Goal: Information Seeking & Learning: Learn about a topic

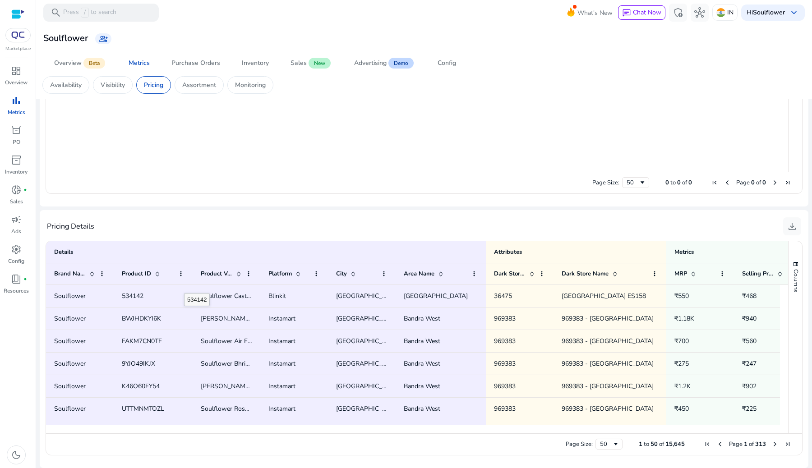
scroll to position [14, 0]
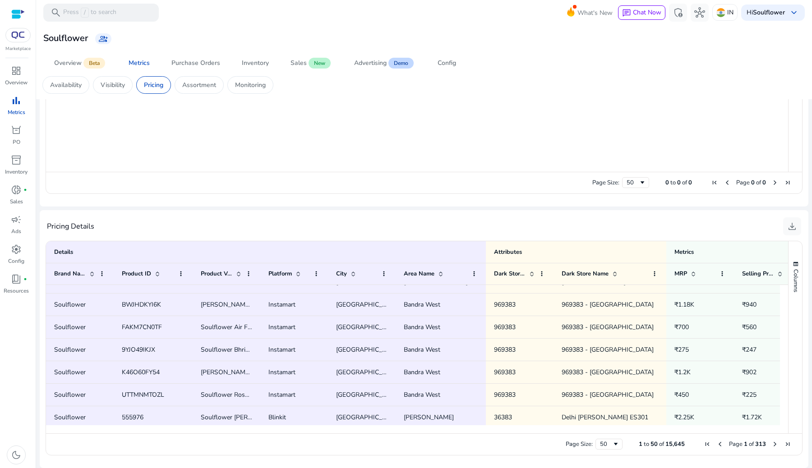
click at [435, 104] on div at bounding box center [417, 87] width 742 height 170
click at [245, 66] on div "Inventory" at bounding box center [255, 63] width 27 height 6
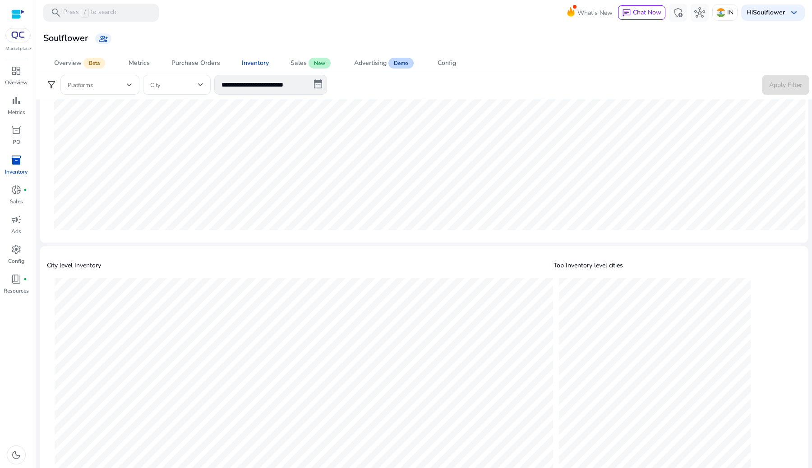
scroll to position [152, 0]
click at [193, 64] on div "Purchase Orders" at bounding box center [195, 63] width 49 height 6
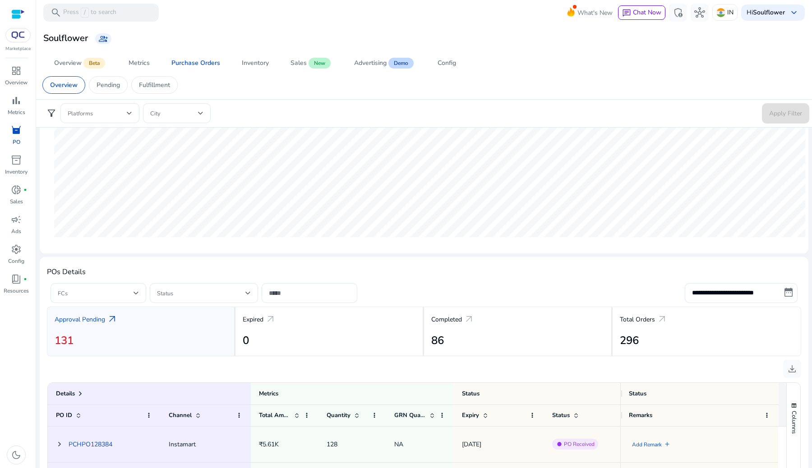
scroll to position [148, 0]
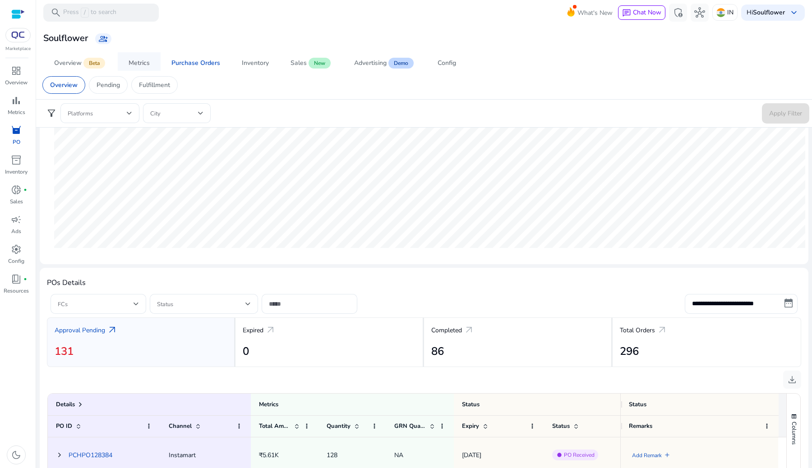
click at [149, 64] on div "Metrics" at bounding box center [139, 63] width 21 height 6
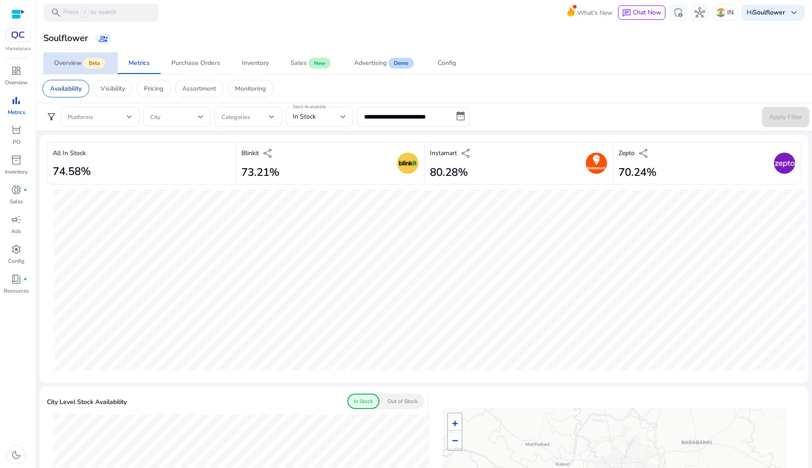
click at [79, 60] on div "Overview" at bounding box center [68, 63] width 28 height 6
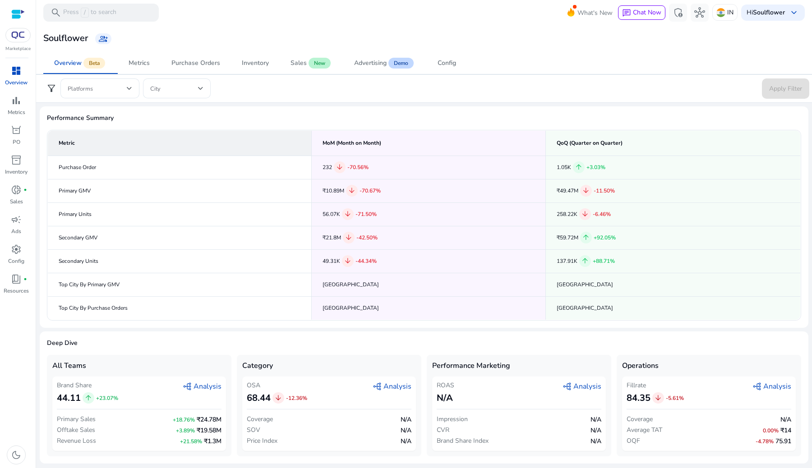
click at [379, 385] on span "graph_2" at bounding box center [377, 386] width 9 height 9
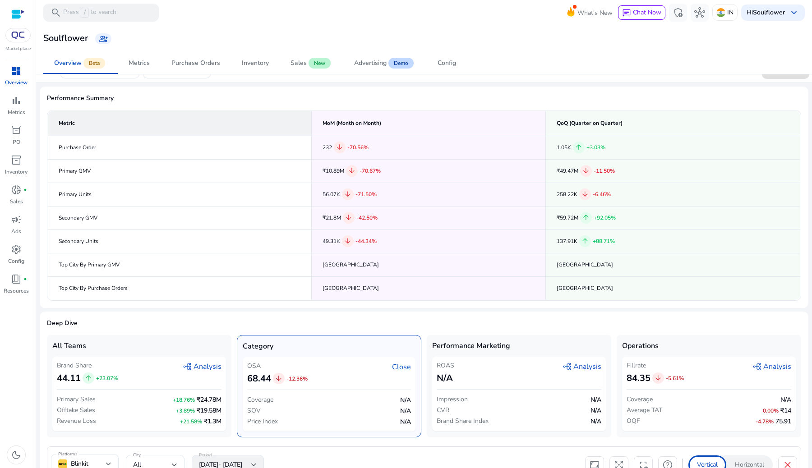
scroll to position [11, 0]
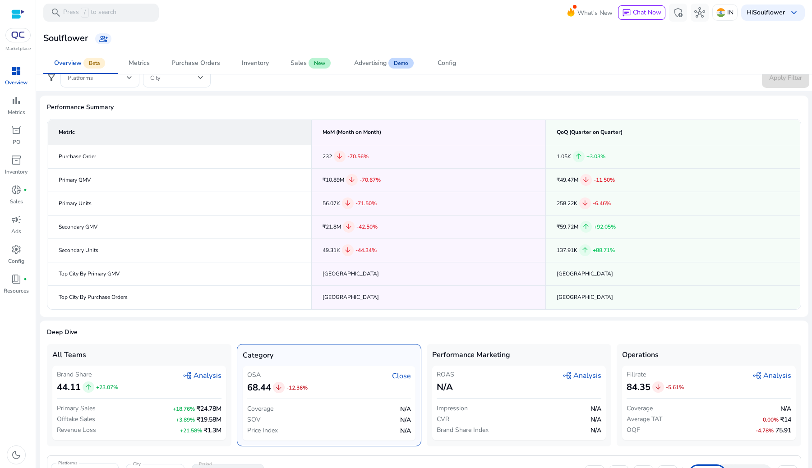
click at [408, 374] on span "Close" at bounding box center [401, 376] width 19 height 11
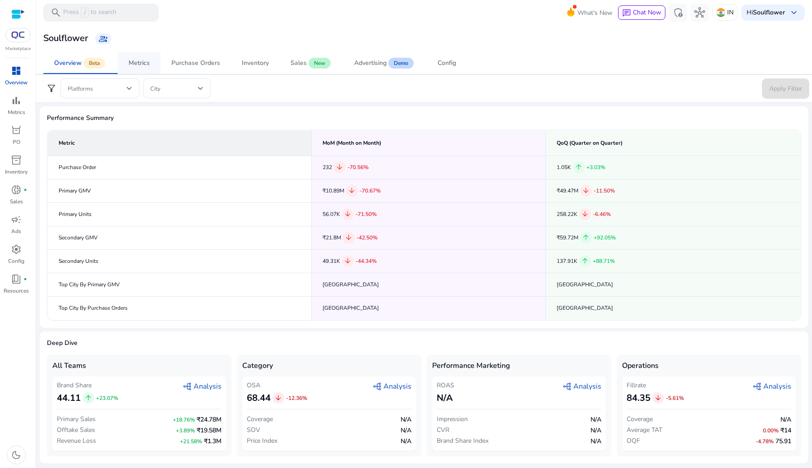
click at [137, 65] on div "Metrics" at bounding box center [139, 63] width 21 height 6
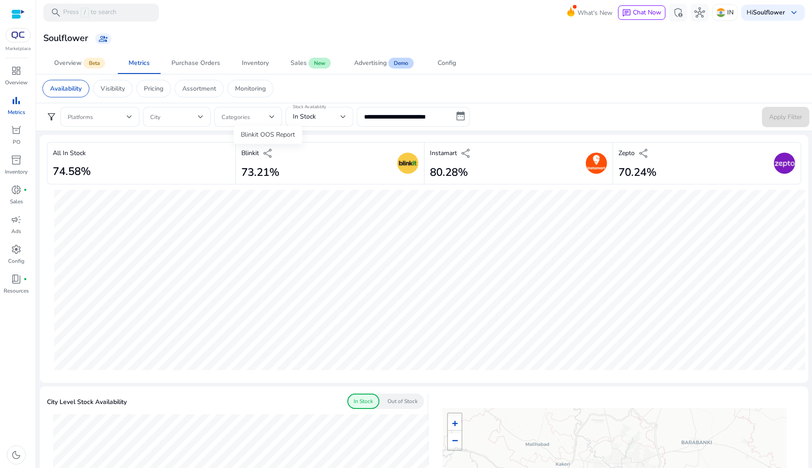
click at [268, 151] on span "share" at bounding box center [268, 153] width 11 height 11
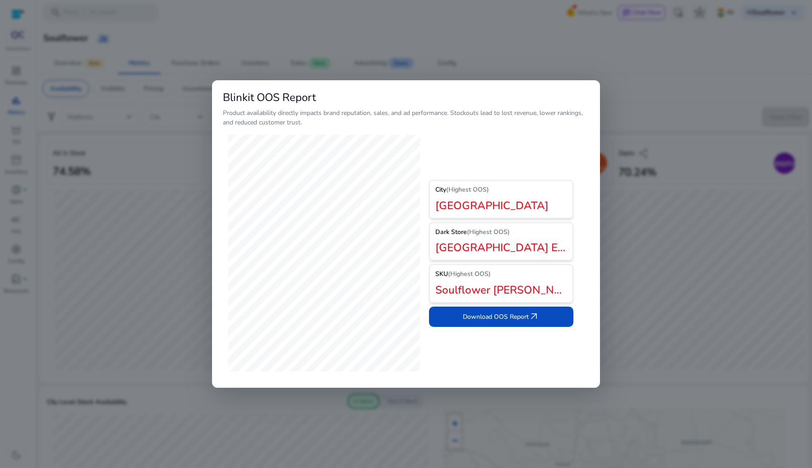
click at [593, 437] on div at bounding box center [406, 234] width 812 height 468
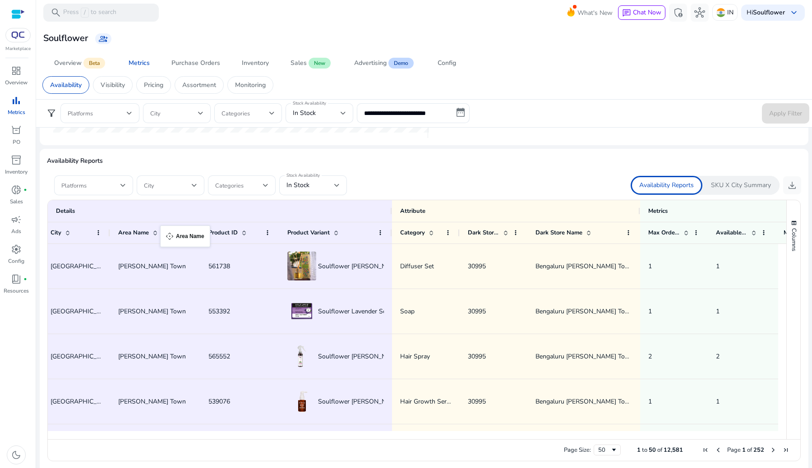
drag, startPoint x: 188, startPoint y: 231, endPoint x: 165, endPoint y: 231, distance: 23.5
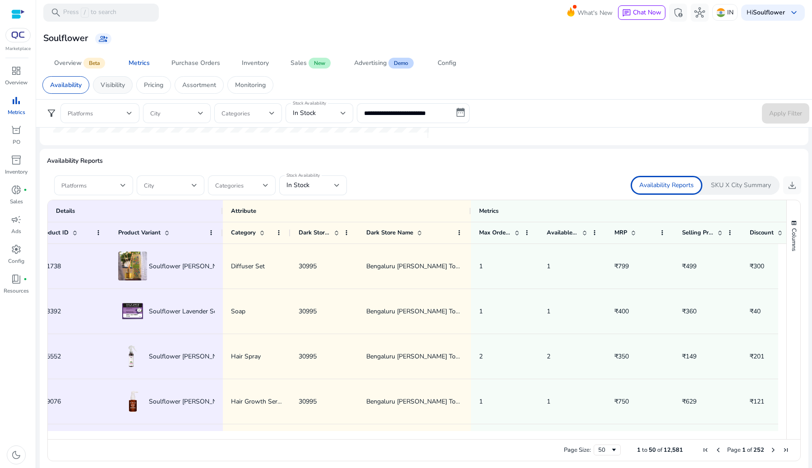
click at [123, 89] on p "Visibility" at bounding box center [113, 84] width 24 height 9
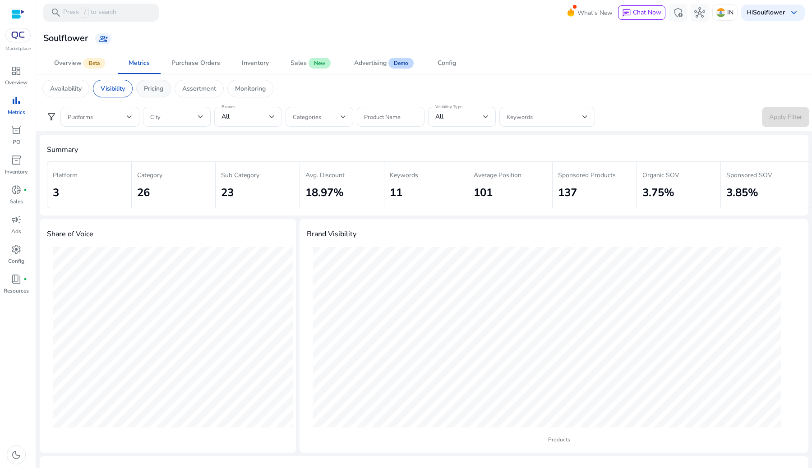
click at [161, 87] on p "Pricing" at bounding box center [153, 88] width 19 height 9
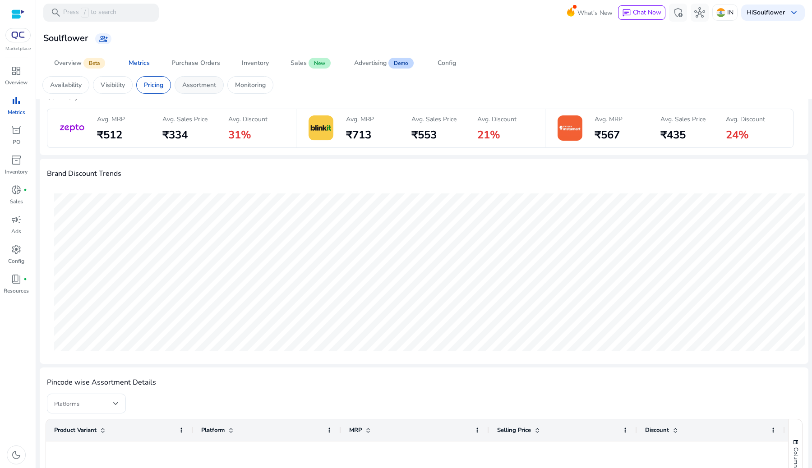
click at [213, 87] on p "Assortment" at bounding box center [199, 84] width 34 height 9
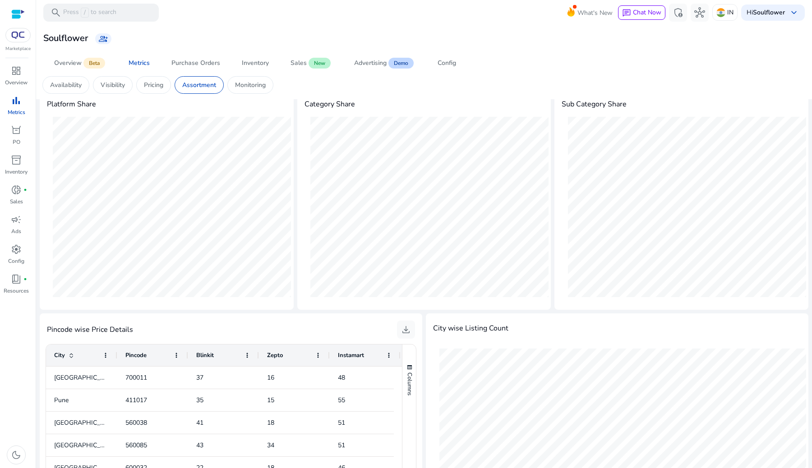
scroll to position [18, 0]
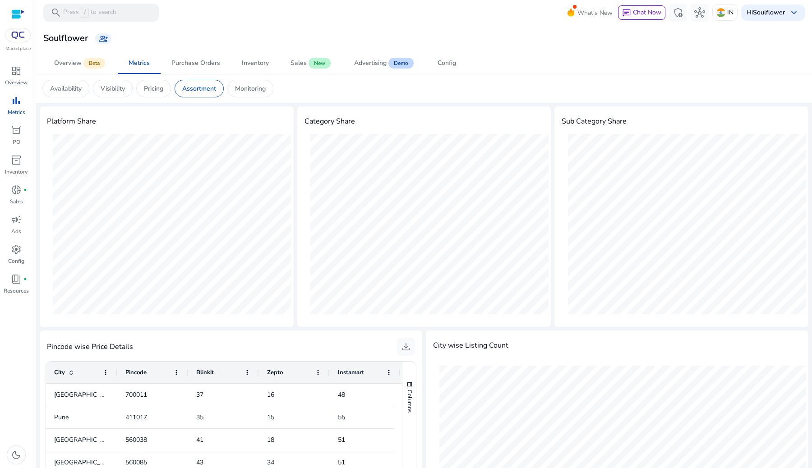
scroll to position [18, 0]
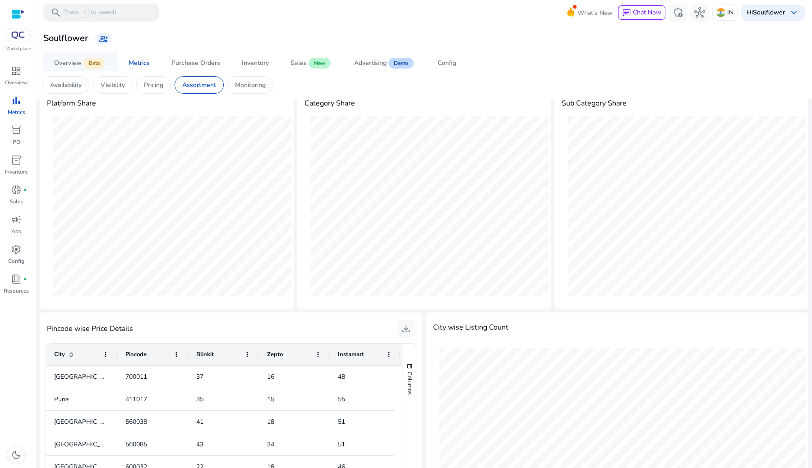
click at [67, 65] on div "Overview" at bounding box center [68, 63] width 28 height 6
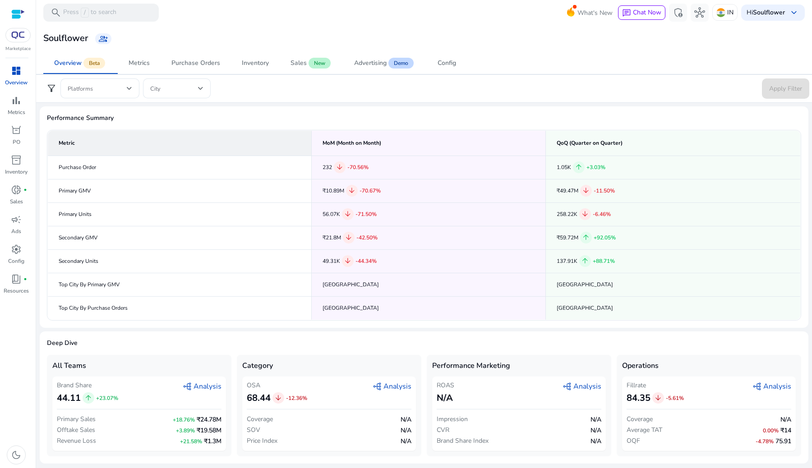
click at [203, 385] on span "graph_2 Analysis" at bounding box center [202, 386] width 39 height 11
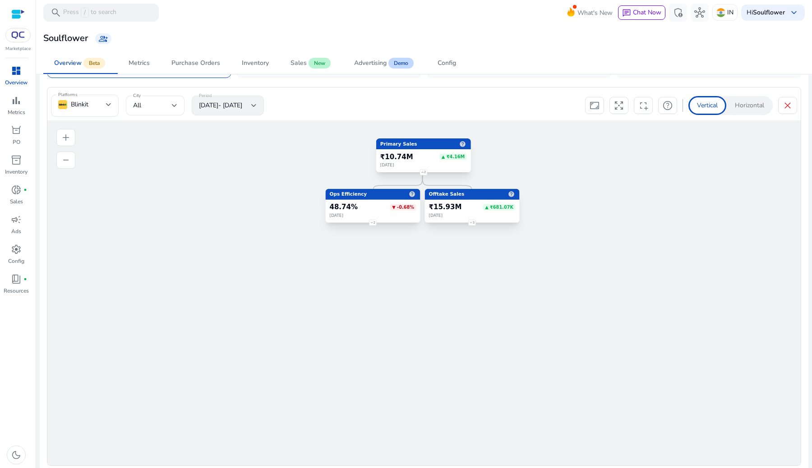
scroll to position [383, 0]
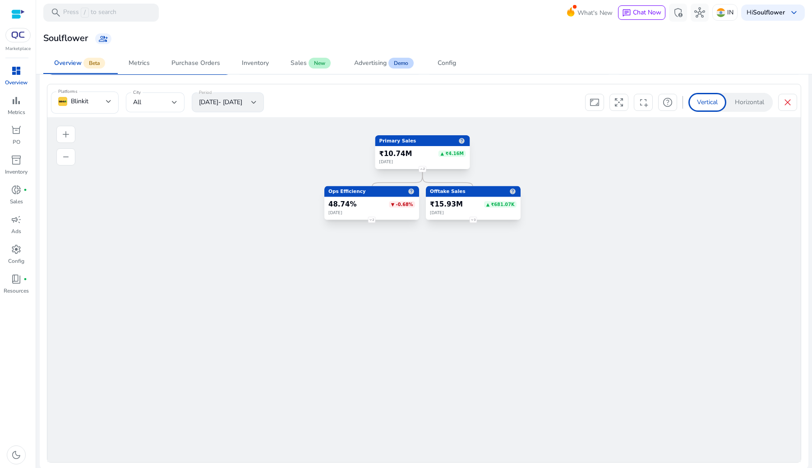
click at [374, 220] on foreignobject "2" at bounding box center [372, 220] width 14 height 14
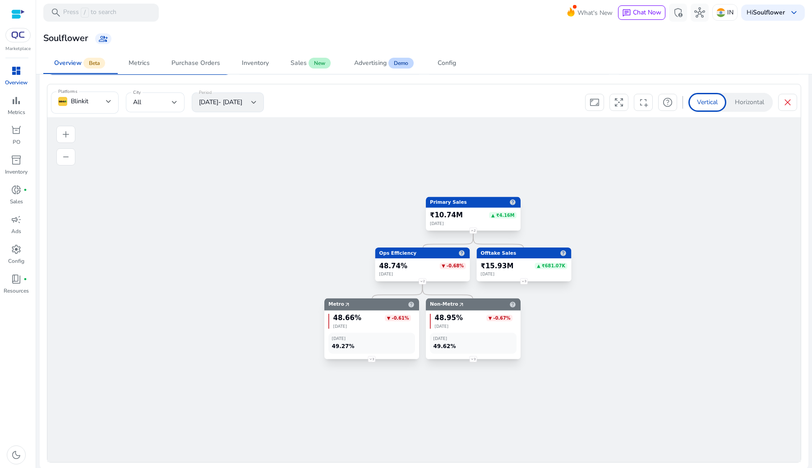
click at [374, 360] on foreignobject "3" at bounding box center [372, 359] width 14 height 14
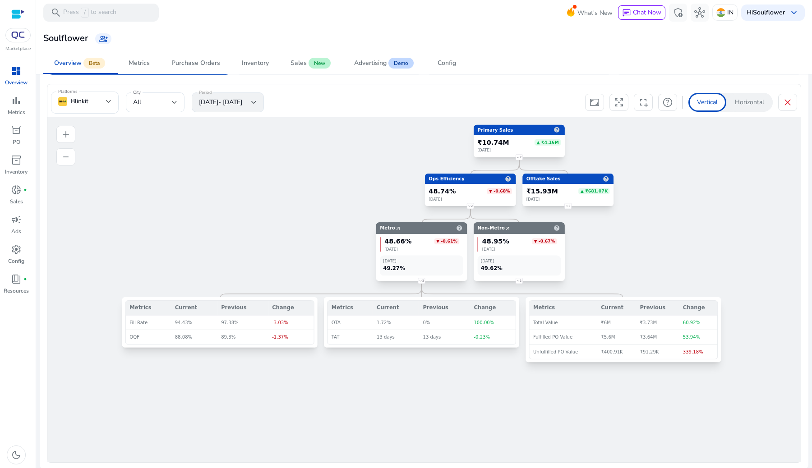
click at [254, 328] on td "97.38%" at bounding box center [242, 322] width 51 height 14
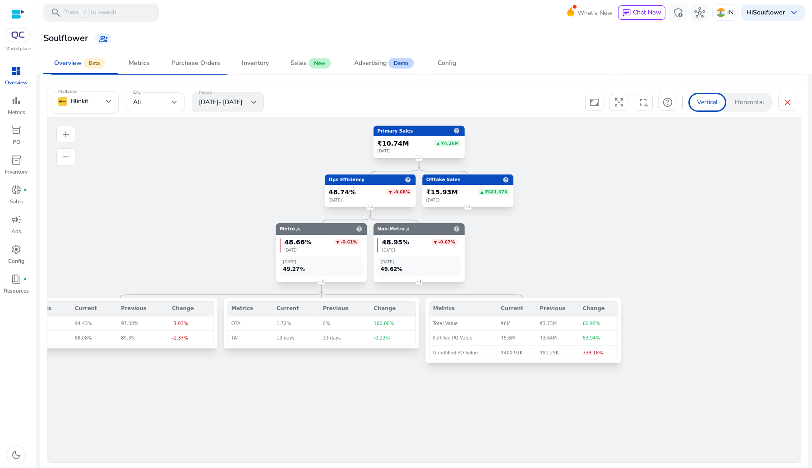
drag, startPoint x: 387, startPoint y: 361, endPoint x: 288, endPoint y: 362, distance: 99.3
click at [287, 362] on icon "Primary Sales help ₹10.74M ▲ ₹4.16M [DATE] 2 Ops Efficiency help 48.74% ▼ -0.68…" at bounding box center [422, 328] width 750 height 423
click at [421, 282] on foreignobject "3" at bounding box center [419, 281] width 13 height 13
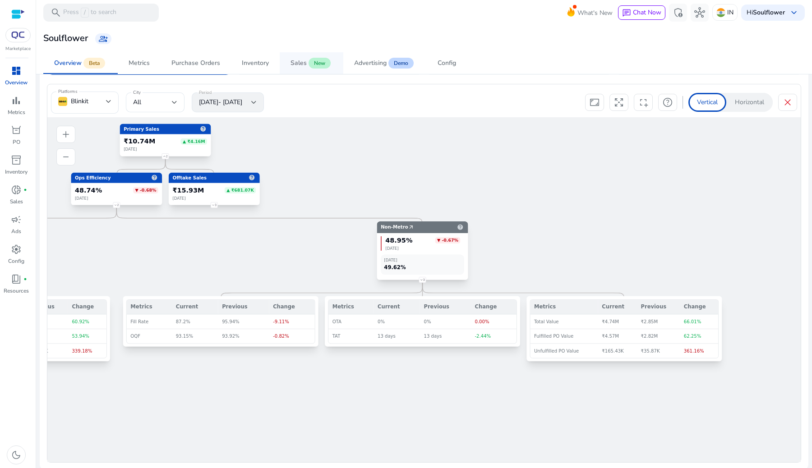
click at [301, 62] on div "Sales" at bounding box center [299, 63] width 16 height 6
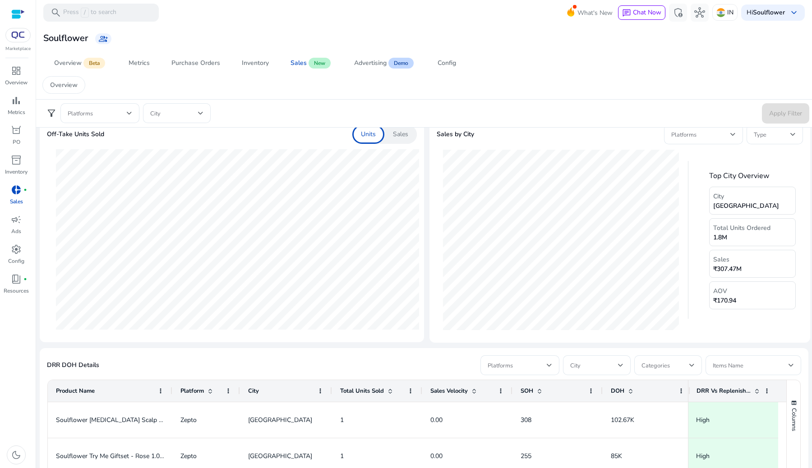
scroll to position [276, 0]
click at [75, 65] on div "Overview" at bounding box center [68, 63] width 28 height 6
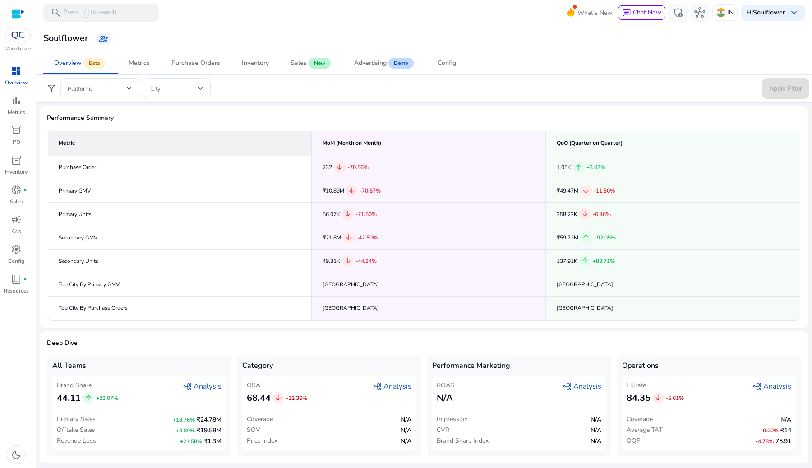
click at [205, 391] on div "Brand Share 44.11 arrow_upward +23.07% graph_2 Analysis" at bounding box center [139, 392] width 165 height 23
click at [210, 387] on span "graph_2 Analysis" at bounding box center [202, 386] width 39 height 11
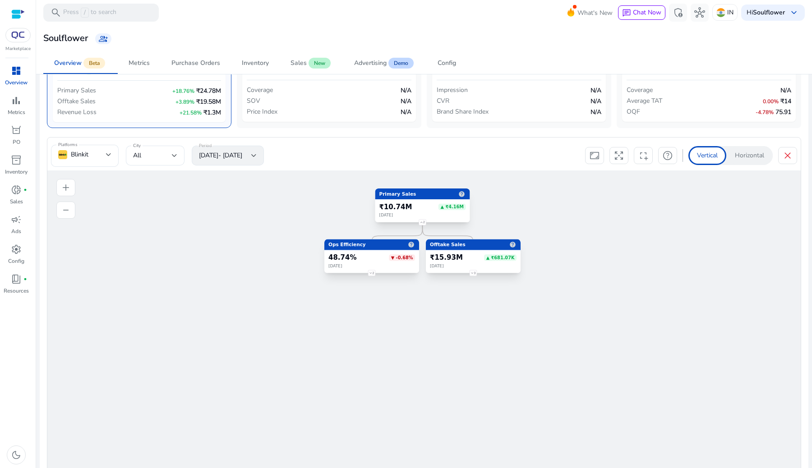
scroll to position [324, 0]
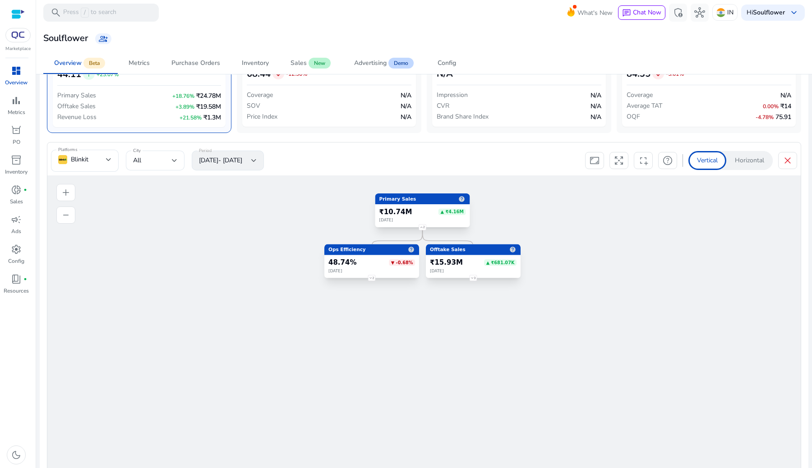
click at [373, 277] on foreignobject "2" at bounding box center [372, 278] width 14 height 14
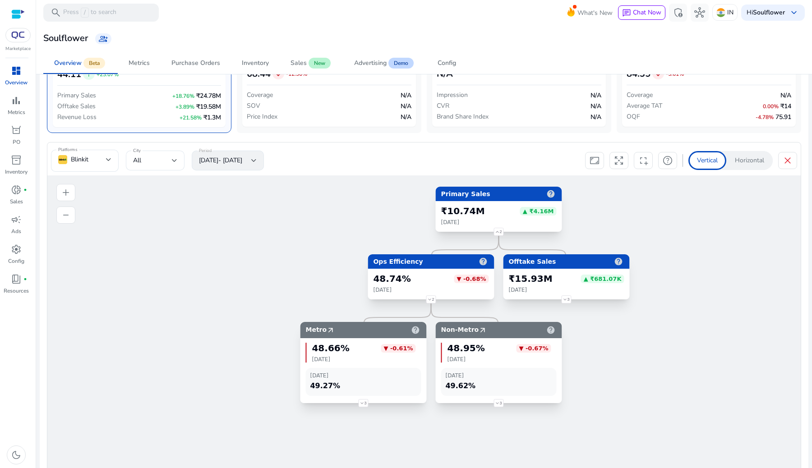
click at [362, 402] on foreignobject "3" at bounding box center [363, 403] width 18 height 18
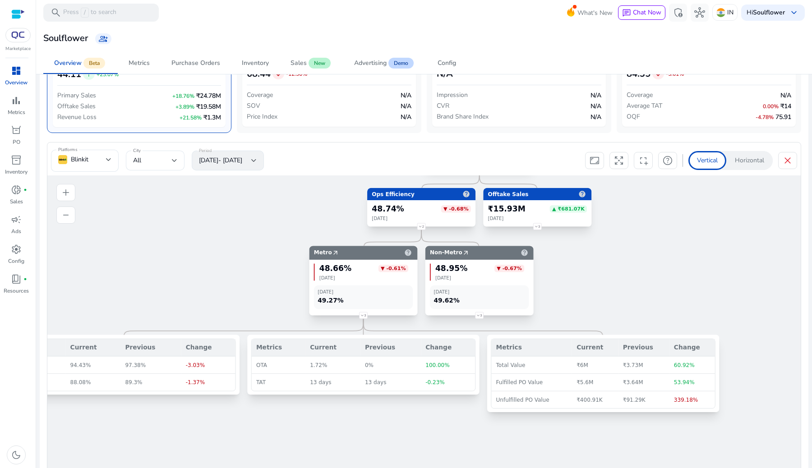
drag, startPoint x: 309, startPoint y: 427, endPoint x: 258, endPoint y: 411, distance: 52.9
click at [258, 411] on icon "Primary Sales help ₹10.74M ▲ ₹4.16M [DATE] 2 Ops Efficiency help 48.74% ▼ -0.68…" at bounding box center [422, 387] width 750 height 423
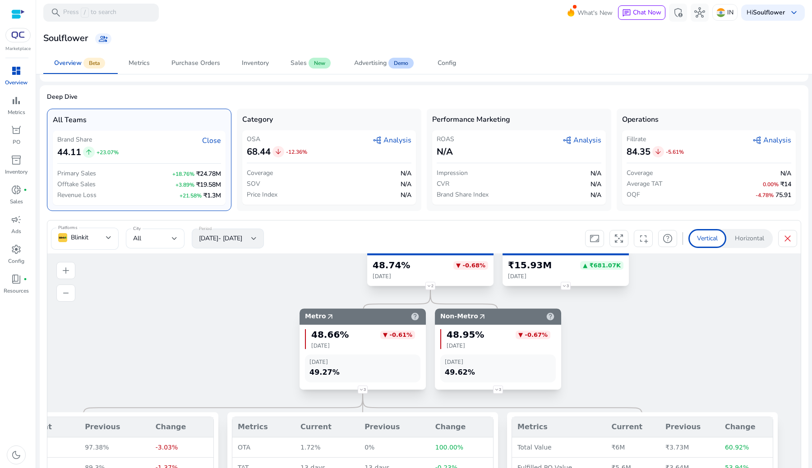
scroll to position [247, 0]
click at [415, 310] on icon "help" at bounding box center [415, 316] width 9 height 13
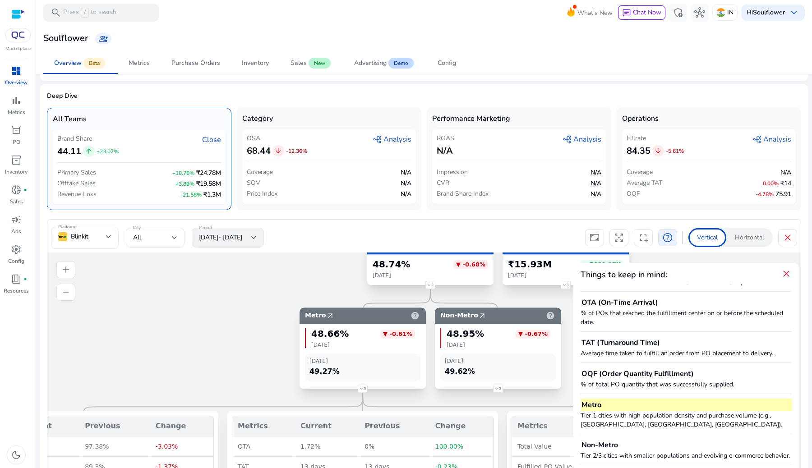
scroll to position [334, 0]
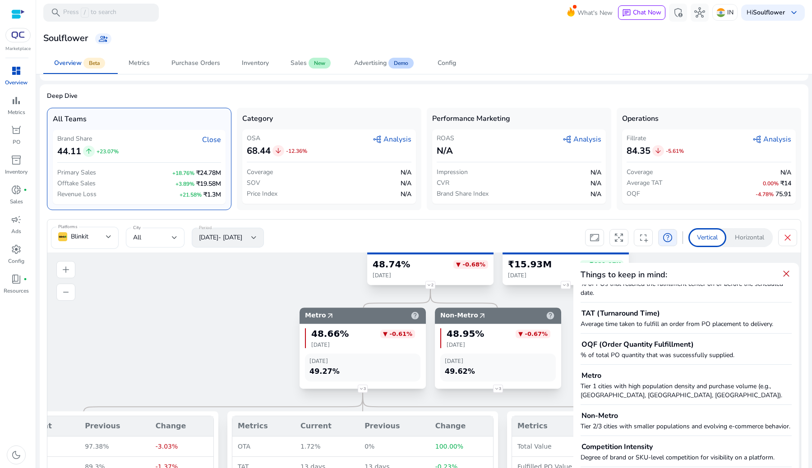
click at [781, 274] on span "close" at bounding box center [786, 273] width 11 height 11
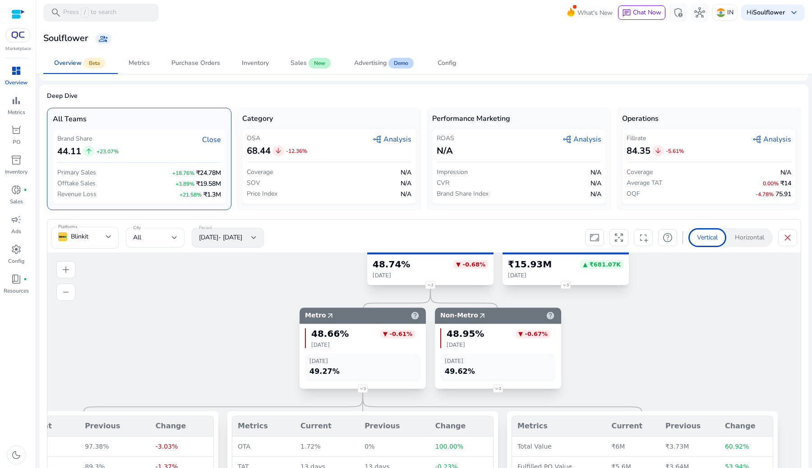
click at [735, 238] on p "Horizontal" at bounding box center [749, 237] width 29 height 9
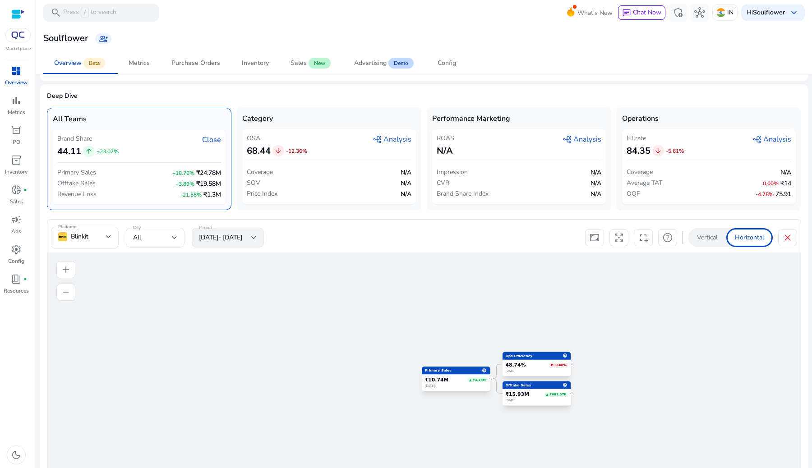
drag, startPoint x: 670, startPoint y: 332, endPoint x: 634, endPoint y: 283, distance: 60.4
click at [634, 283] on icon "Primary Sales help ₹10.74M ▲ ₹4.16M [DATE] 2 Ops Efficiency help 48.74% ▼ -0.68…" at bounding box center [422, 464] width 750 height 423
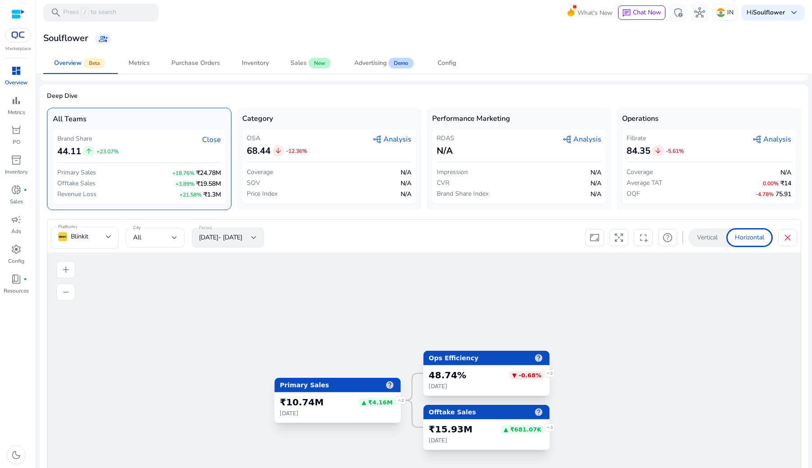
click at [552, 424] on foreignobject "3" at bounding box center [550, 427] width 18 height 18
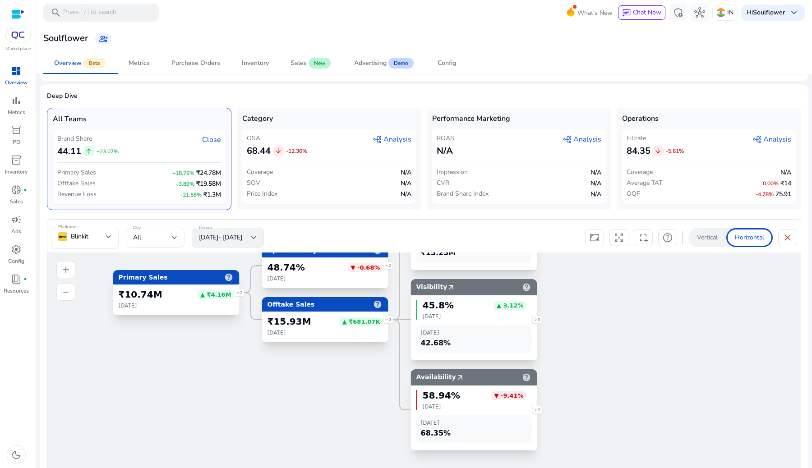
drag, startPoint x: 641, startPoint y: 353, endPoint x: 690, endPoint y: 210, distance: 151.1
click at [692, 209] on mat-card "Deep Dive All Teams Brand Share 44.11 arrow_upward +23.07% Close Primary Sales …" at bounding box center [424, 344] width 769 height 521
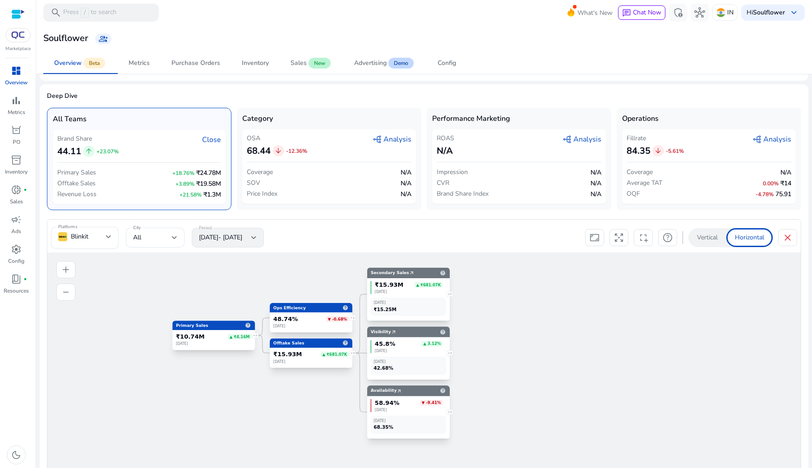
drag, startPoint x: 353, startPoint y: 280, endPoint x: 238, endPoint y: 301, distance: 116.4
click at [238, 301] on icon "Primary Sales help ₹10.74M ▲ ₹4.16M [DATE] 2 Ops Efficiency help 48.74% ▼ -0.68…" at bounding box center [422, 464] width 750 height 423
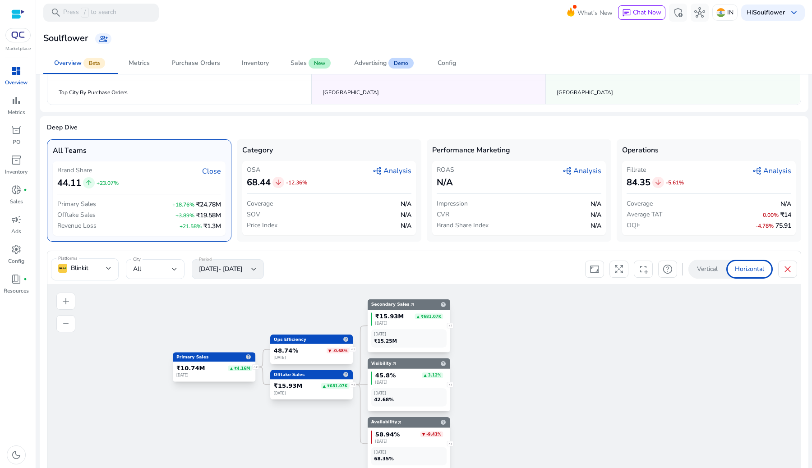
scroll to position [211, 0]
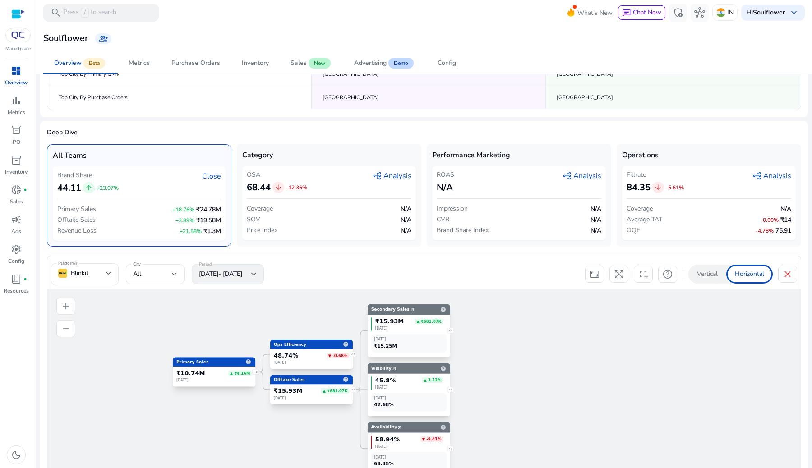
click at [313, 153] on div "Category" at bounding box center [329, 155] width 174 height 11
click at [304, 155] on div "Category" at bounding box center [329, 155] width 174 height 11
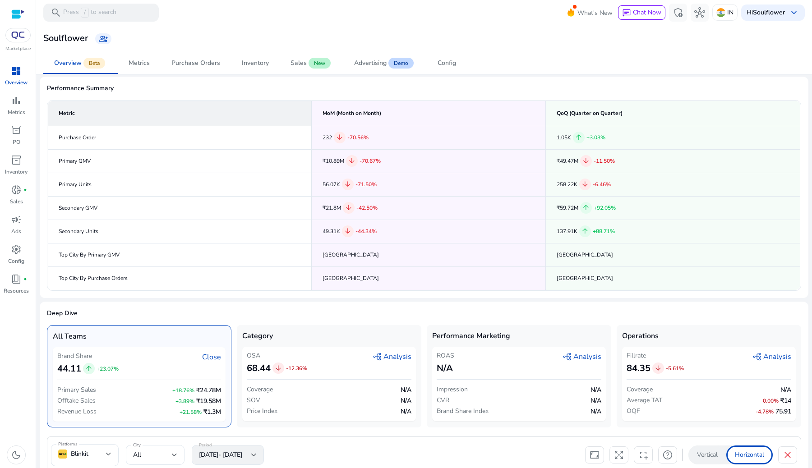
scroll to position [0, 0]
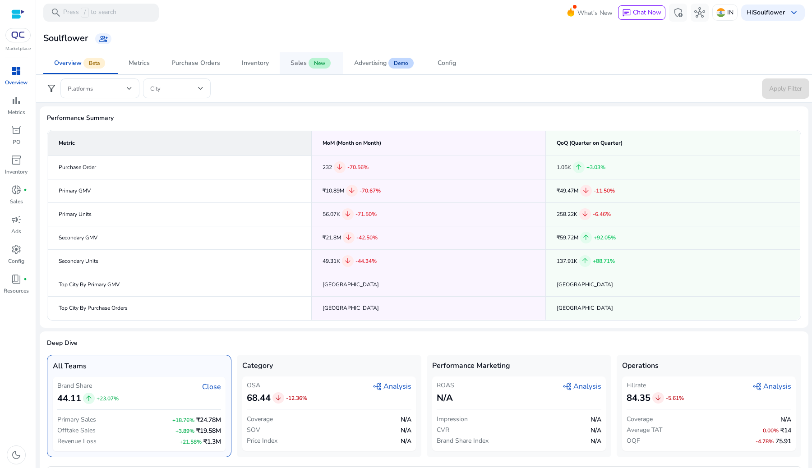
click at [280, 61] on link "Sales New" at bounding box center [312, 63] width 64 height 22
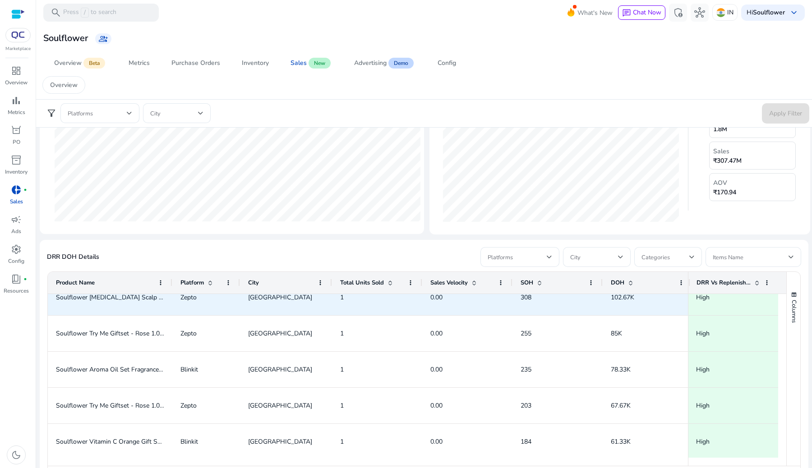
scroll to position [15, 0]
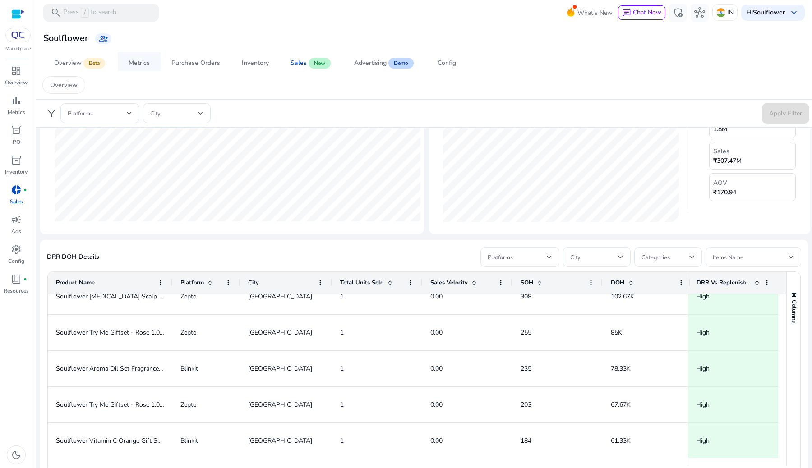
click at [155, 67] on link "Metrics" at bounding box center [139, 63] width 43 height 22
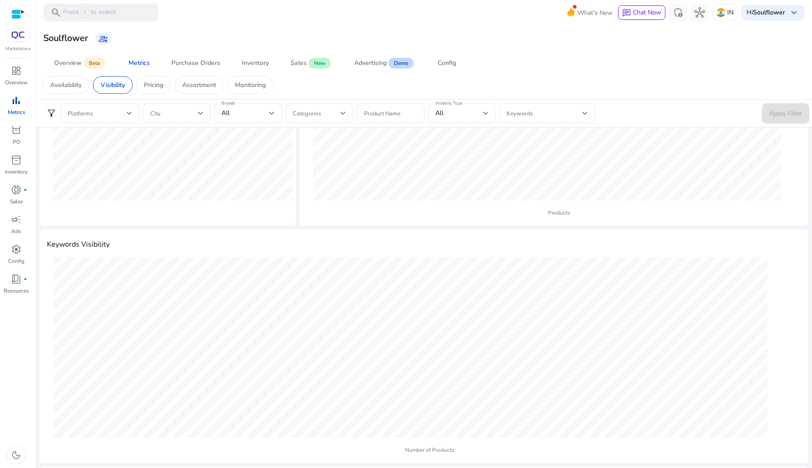
scroll to position [222, 0]
click at [81, 88] on p "Availability" at bounding box center [66, 84] width 32 height 9
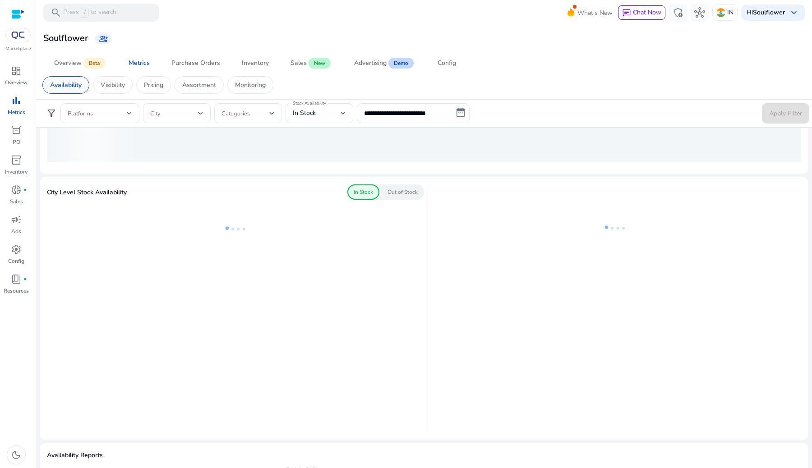
scroll to position [0, 0]
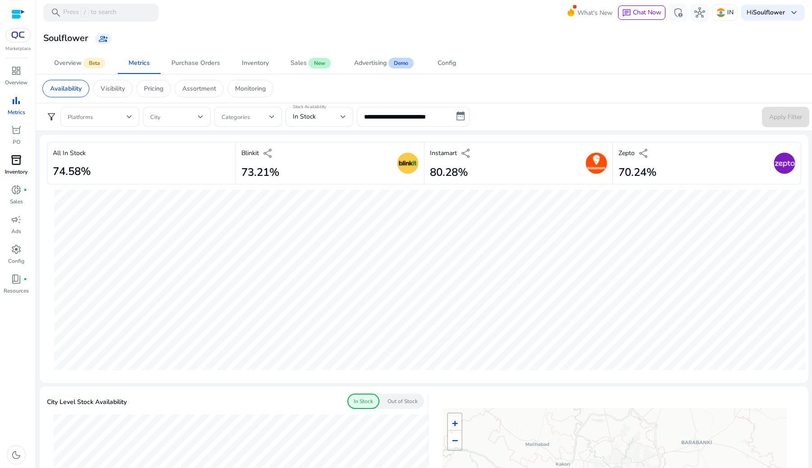
drag, startPoint x: 117, startPoint y: 178, endPoint x: 31, endPoint y: 178, distance: 86.6
click at [31, 178] on mat-sidenav-container "**********" at bounding box center [406, 234] width 812 height 468
click at [120, 166] on div "All In Stock 74.58%" at bounding box center [141, 163] width 189 height 43
click at [269, 156] on span "share" at bounding box center [268, 153] width 11 height 11
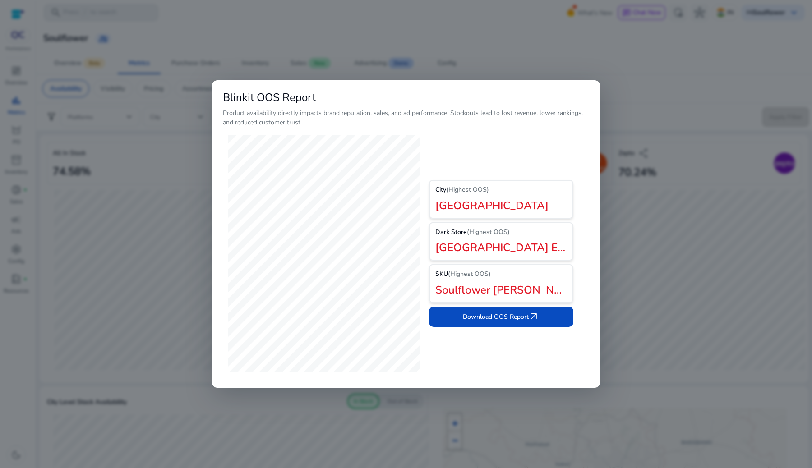
click at [646, 206] on div at bounding box center [406, 234] width 812 height 468
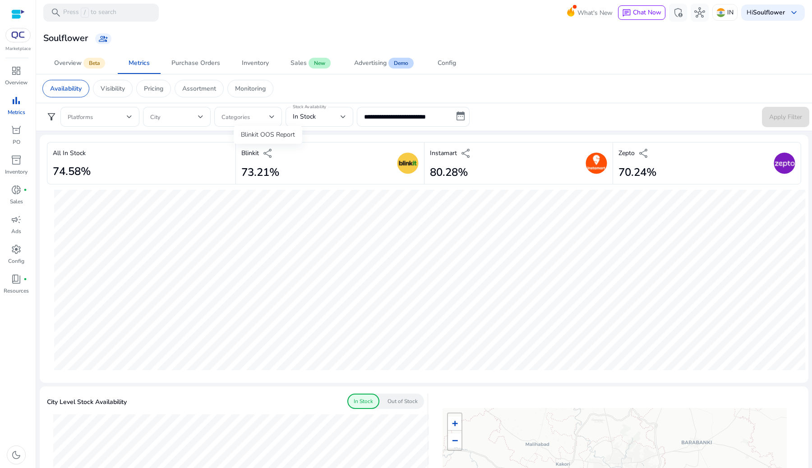
click at [263, 155] on span "share" at bounding box center [268, 153] width 11 height 11
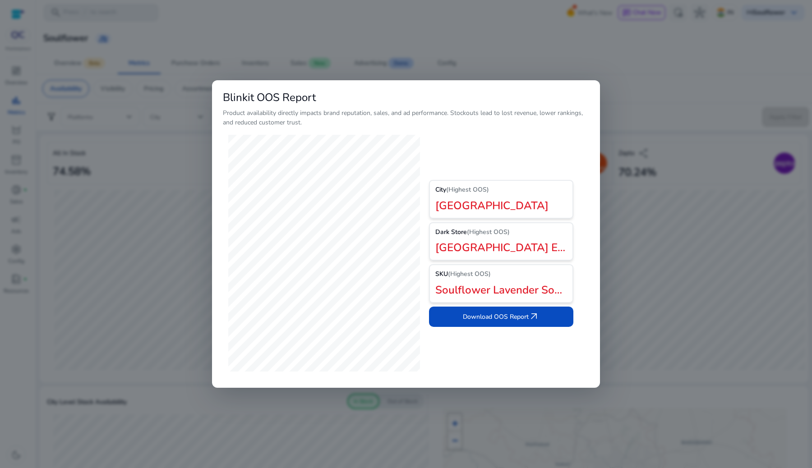
click at [106, 240] on div at bounding box center [406, 234] width 812 height 468
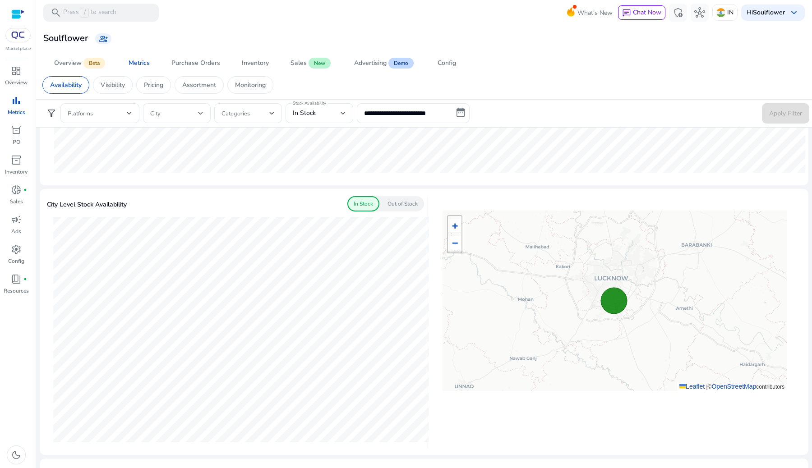
scroll to position [199, 0]
click at [395, 202] on p "Out of Stock" at bounding box center [403, 203] width 30 height 8
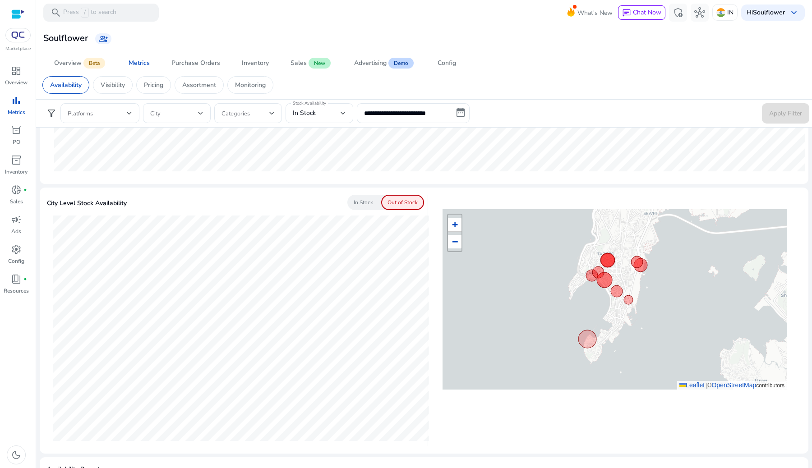
click at [360, 202] on p "In Stock" at bounding box center [363, 203] width 19 height 8
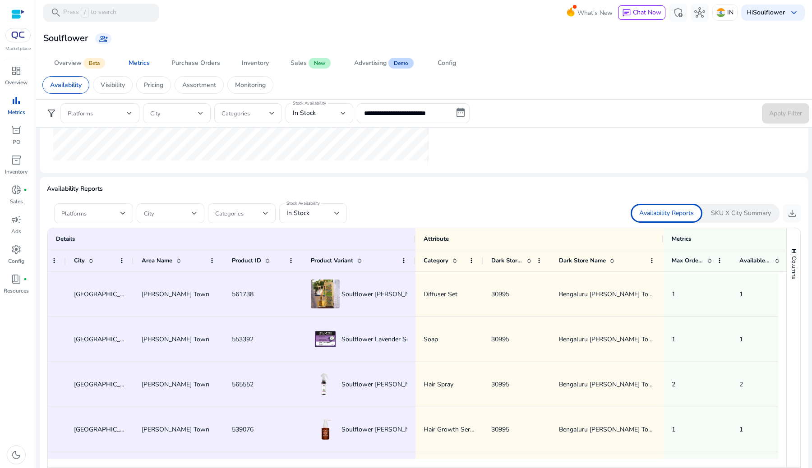
scroll to position [0, 0]
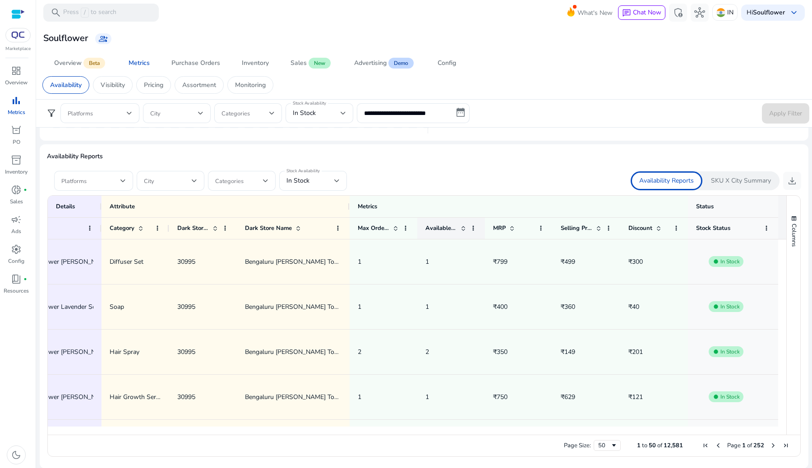
click at [462, 229] on span at bounding box center [463, 228] width 7 height 7
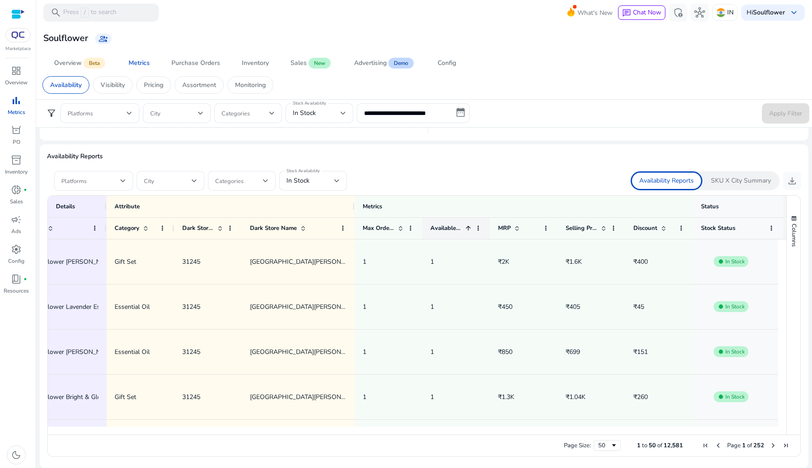
click at [462, 229] on span "Available Qty." at bounding box center [446, 228] width 32 height 8
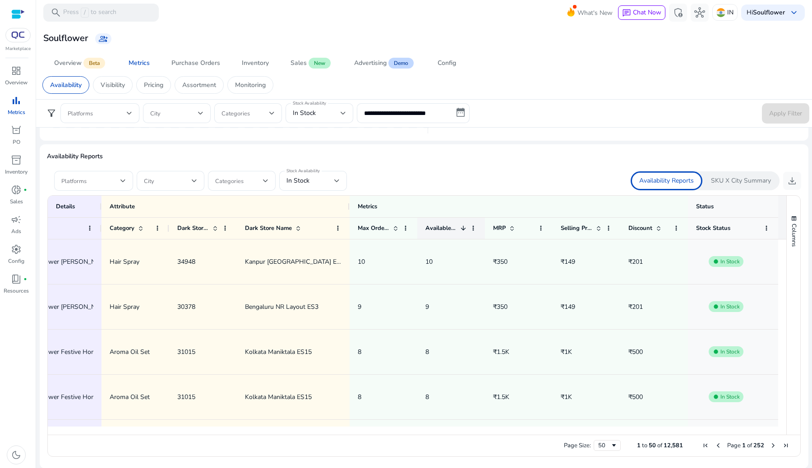
click at [462, 226] on span at bounding box center [463, 228] width 7 height 7
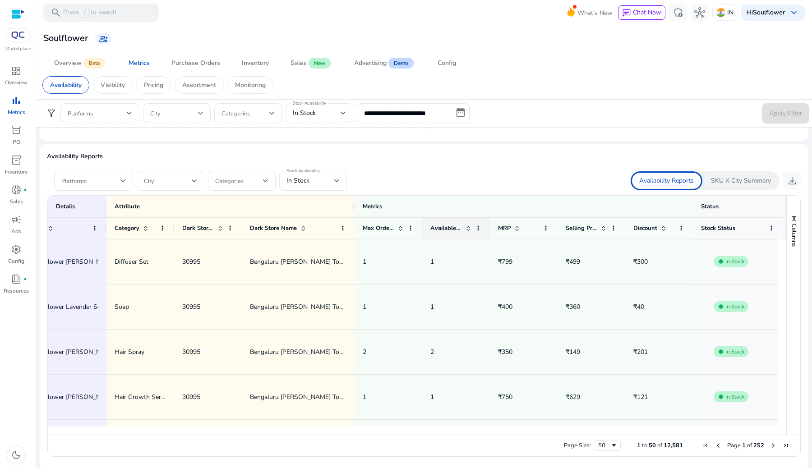
click at [467, 229] on span at bounding box center [468, 228] width 7 height 7
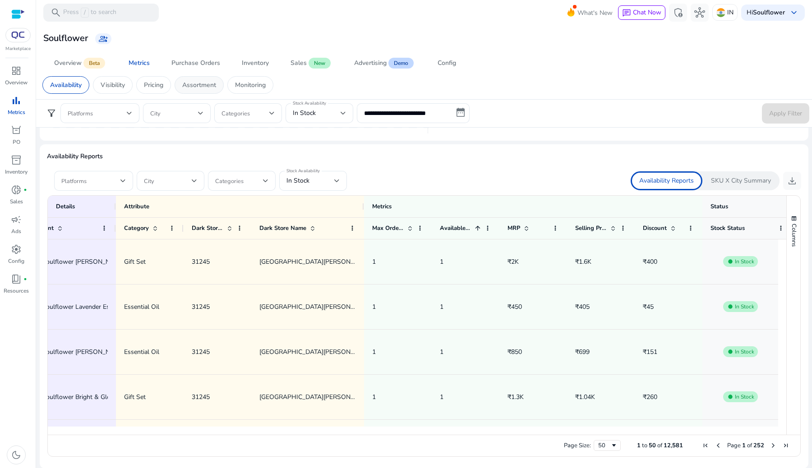
click at [212, 89] on p "Assortment" at bounding box center [199, 84] width 34 height 9
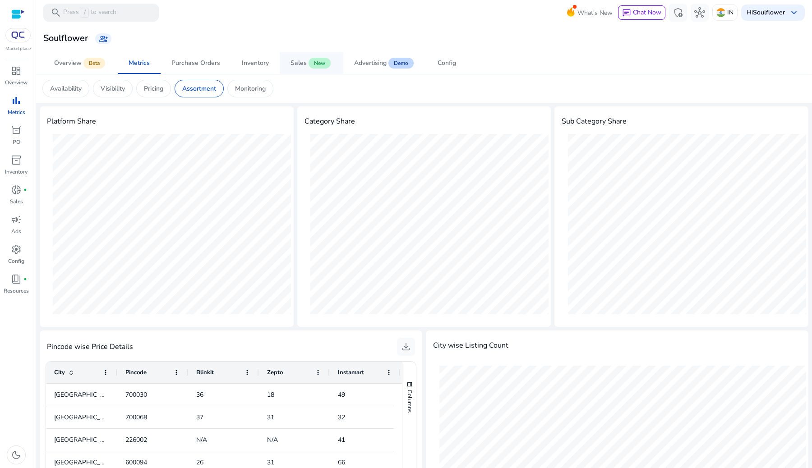
click at [295, 70] on span "Sales New" at bounding box center [312, 63] width 42 height 22
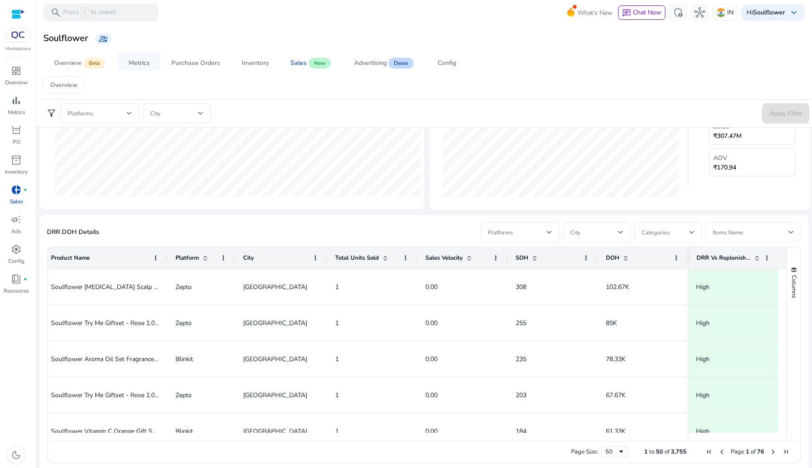
click at [134, 65] on div "Metrics" at bounding box center [139, 63] width 21 height 6
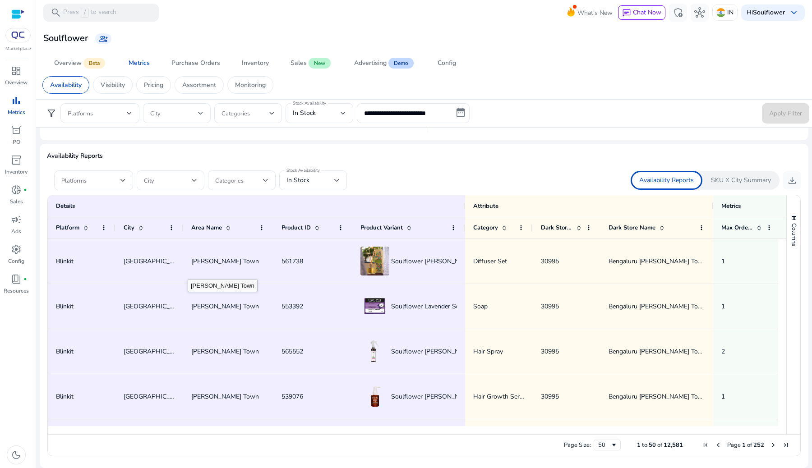
scroll to position [509, 0]
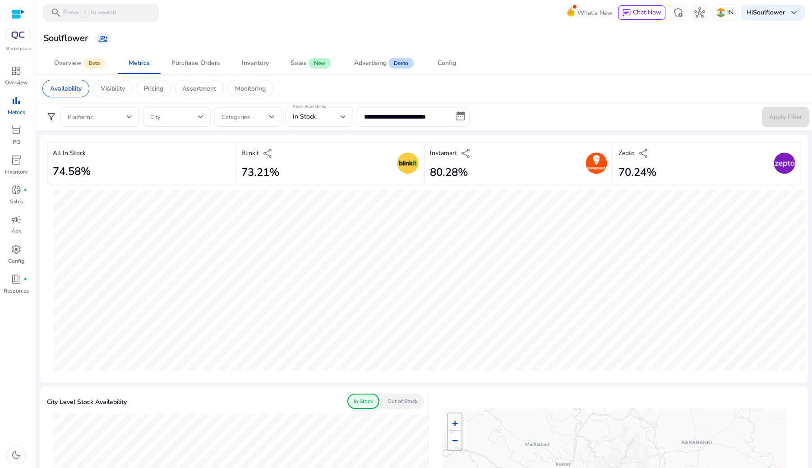
scroll to position [509, 0]
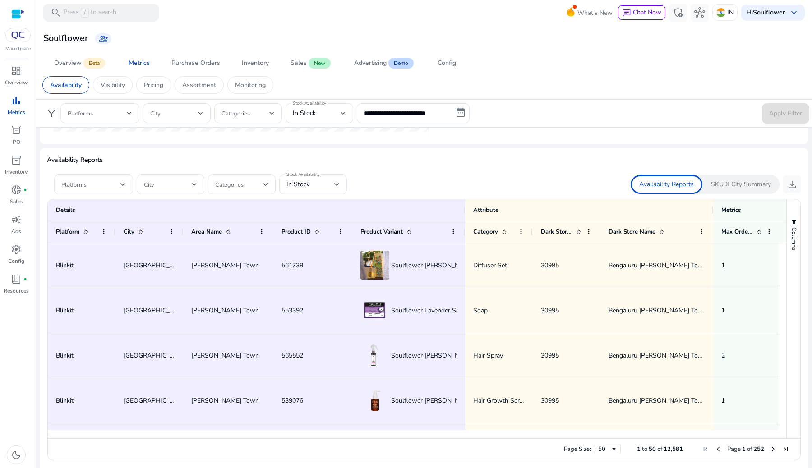
click at [749, 184] on p "SKU X City Summary" at bounding box center [741, 184] width 60 height 9
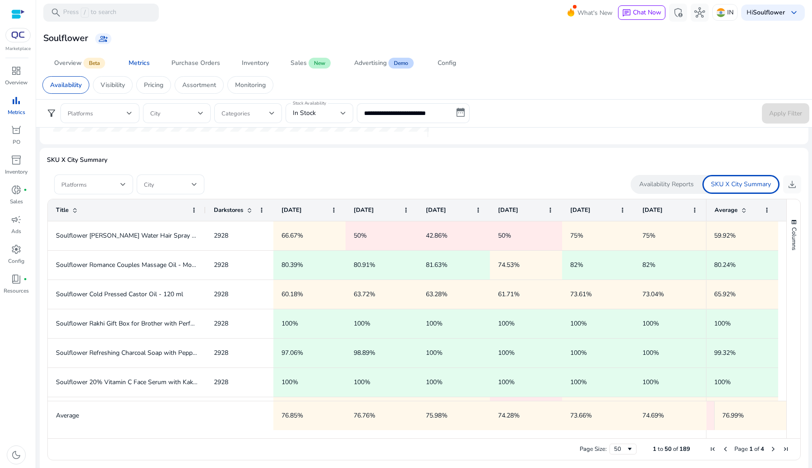
click at [679, 181] on p "Availability Reports" at bounding box center [666, 184] width 55 height 9
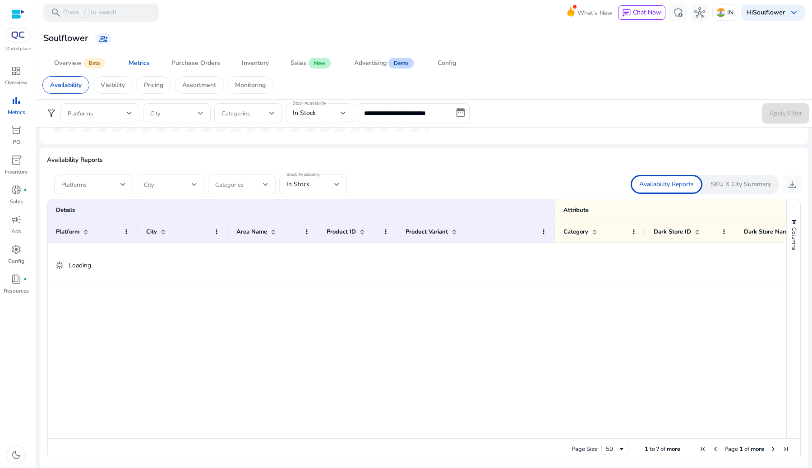
scroll to position [0, 0]
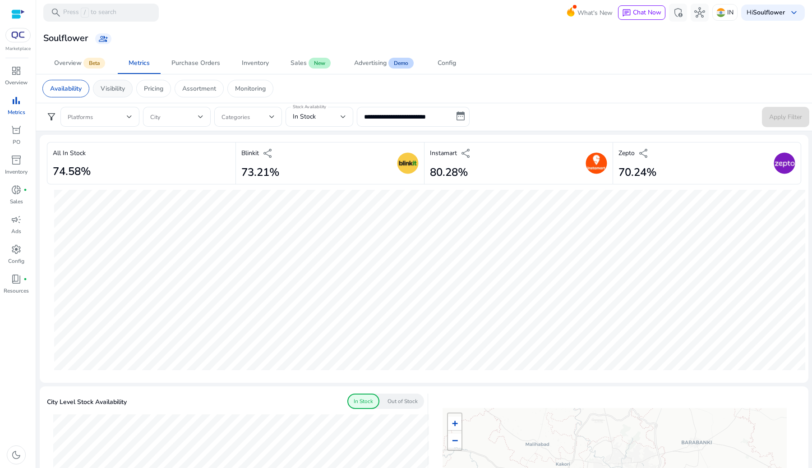
click at [121, 94] on div "Visibility" at bounding box center [113, 89] width 40 height 18
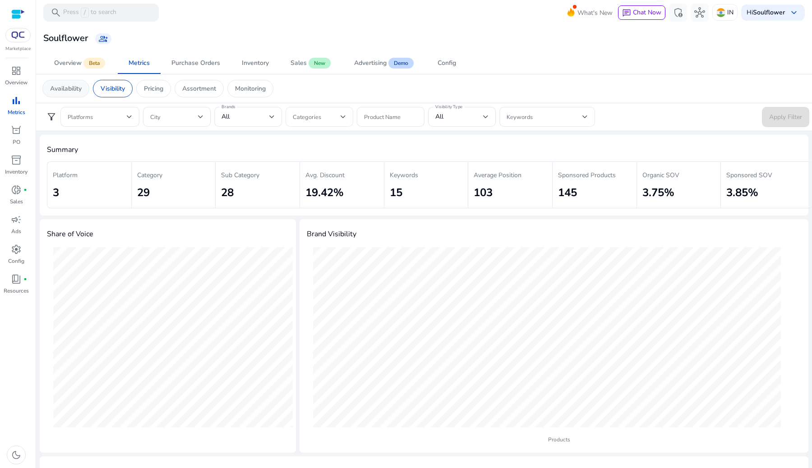
click at [60, 85] on p "Availability" at bounding box center [66, 88] width 32 height 9
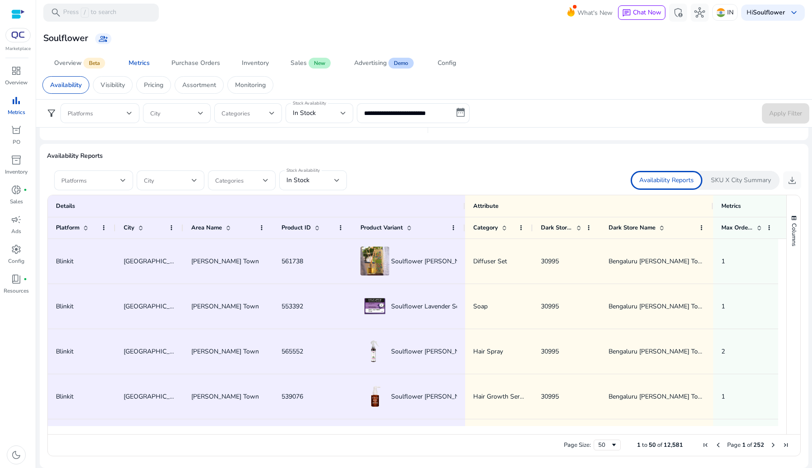
scroll to position [509, 0]
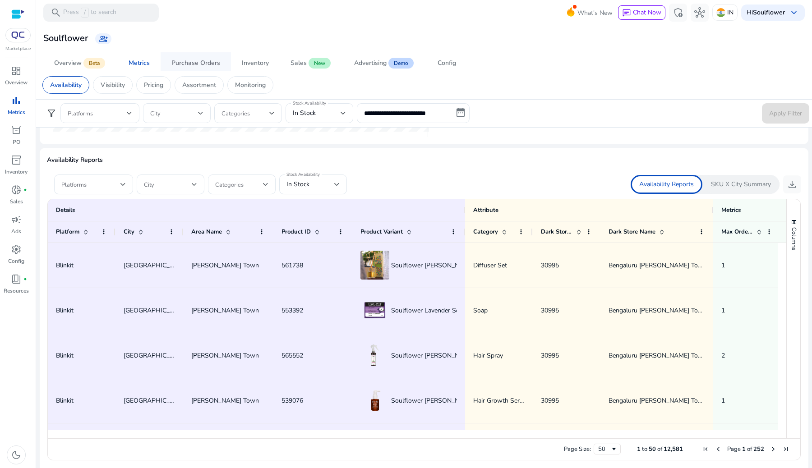
click at [193, 61] on div "Purchase Orders" at bounding box center [195, 63] width 49 height 6
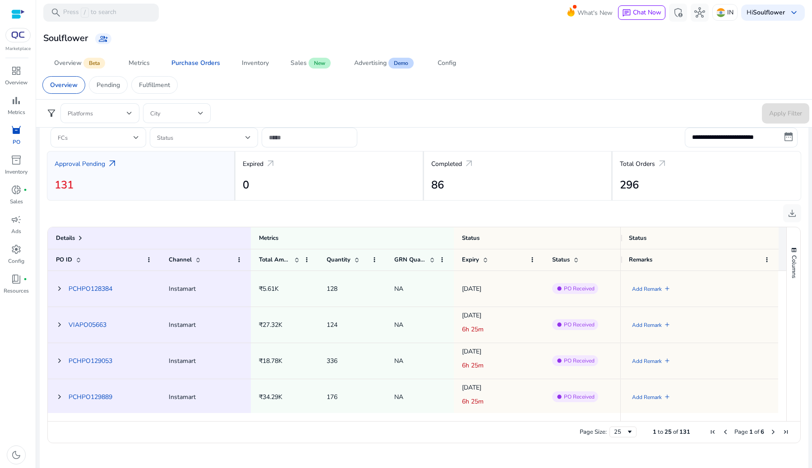
scroll to position [319, 0]
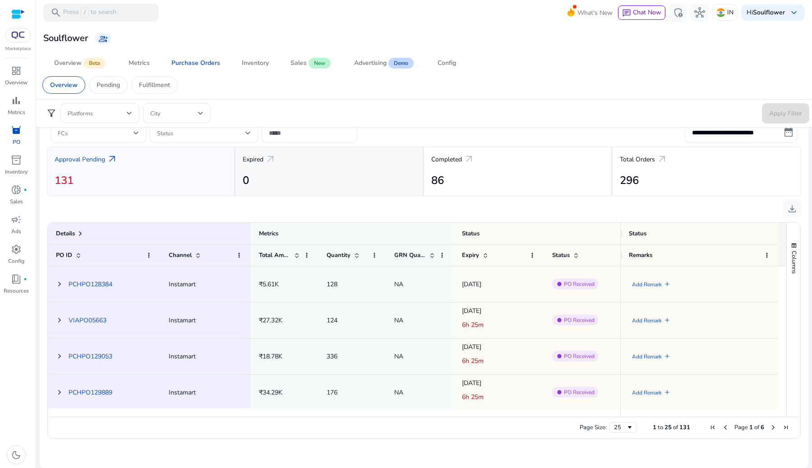
click at [302, 165] on div "Expired arrow_outward" at bounding box center [329, 159] width 173 height 15
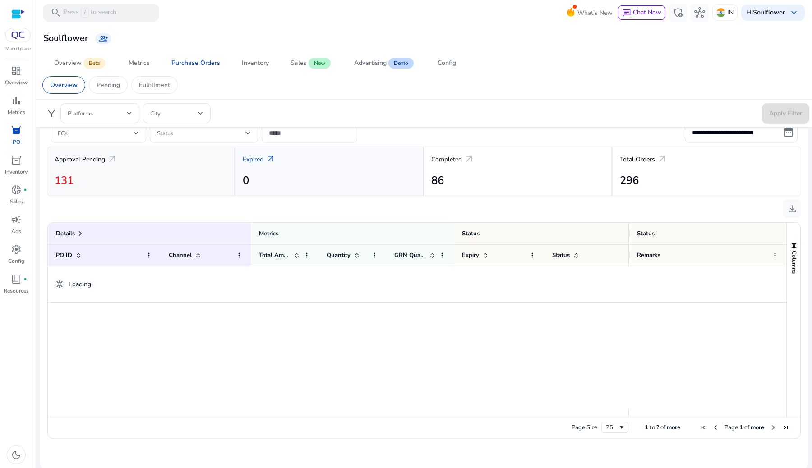
click at [199, 167] on div "Approval Pending arrow_outward 131" at bounding box center [141, 172] width 189 height 50
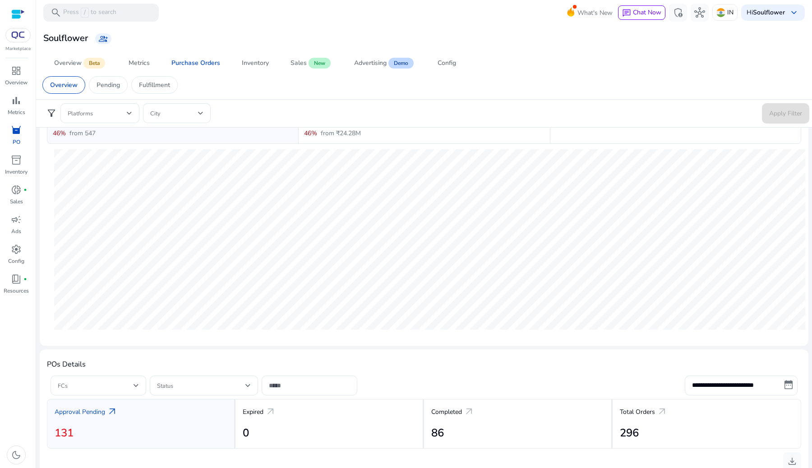
scroll to position [0, 0]
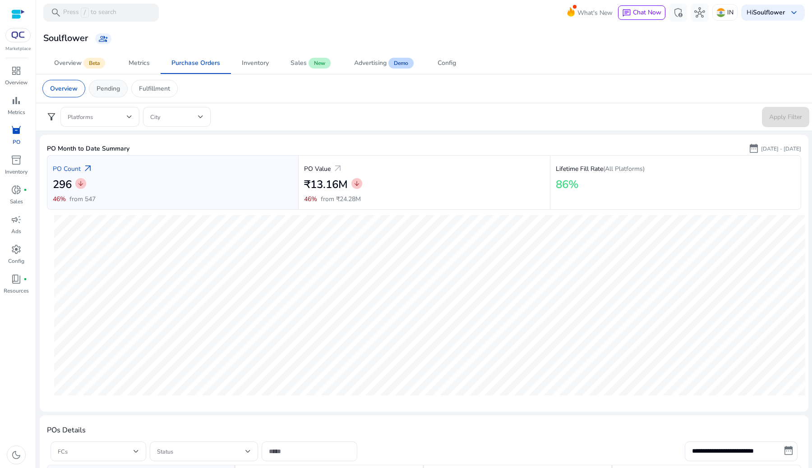
click at [117, 81] on div "Pending" at bounding box center [108, 89] width 39 height 18
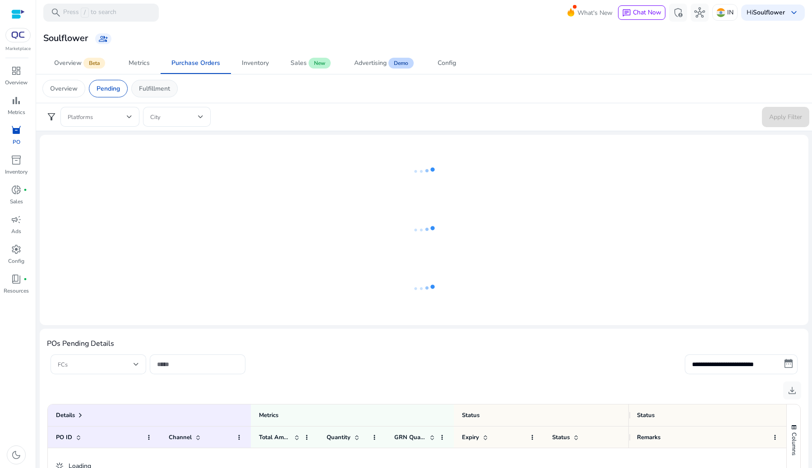
click at [153, 89] on p "Fulfillment" at bounding box center [154, 88] width 31 height 9
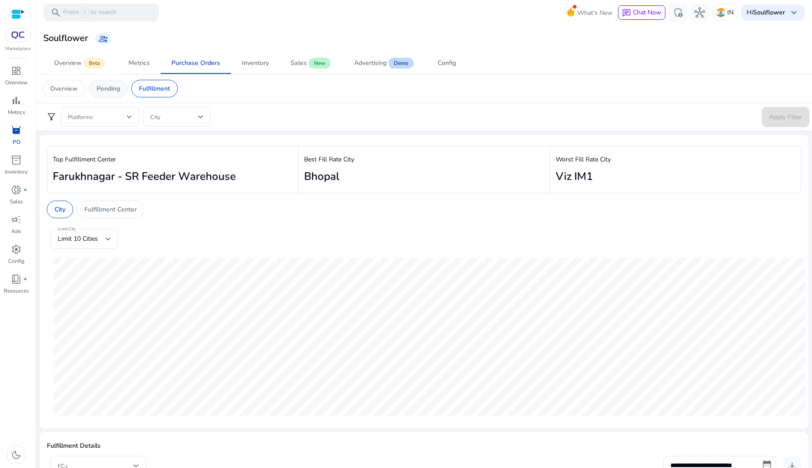
click at [111, 92] on p "Pending" at bounding box center [108, 88] width 23 height 9
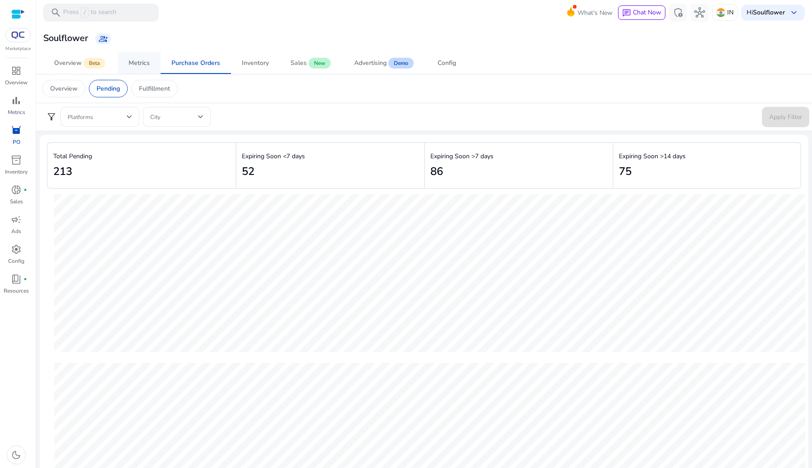
click at [138, 60] on div "Metrics" at bounding box center [139, 63] width 21 height 6
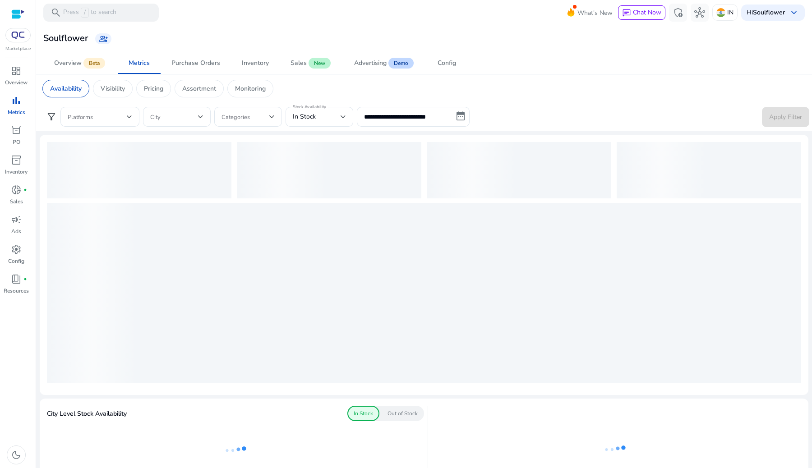
click at [139, 92] on div "Availability Visibility Pricing Assortment Monitoring" at bounding box center [157, 89] width 231 height 18
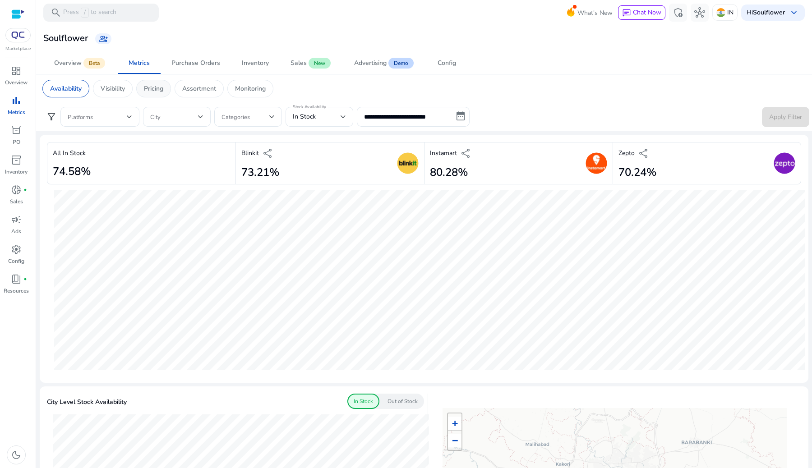
click at [159, 88] on p "Pricing" at bounding box center [153, 88] width 19 height 9
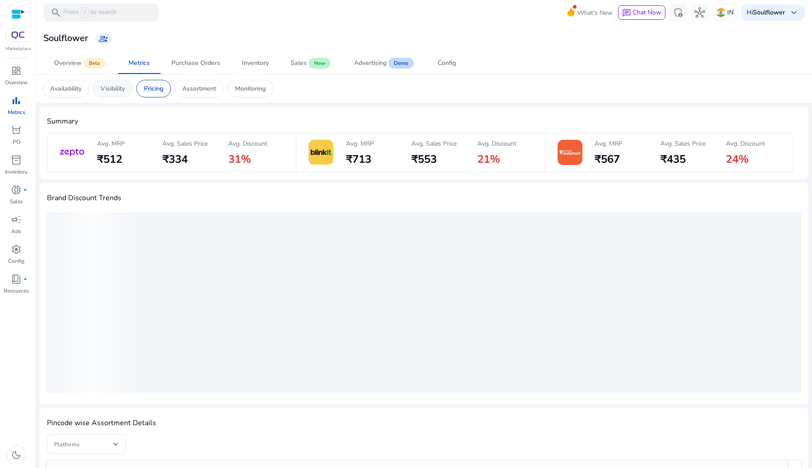
click at [125, 87] on p "Visibility" at bounding box center [113, 88] width 24 height 9
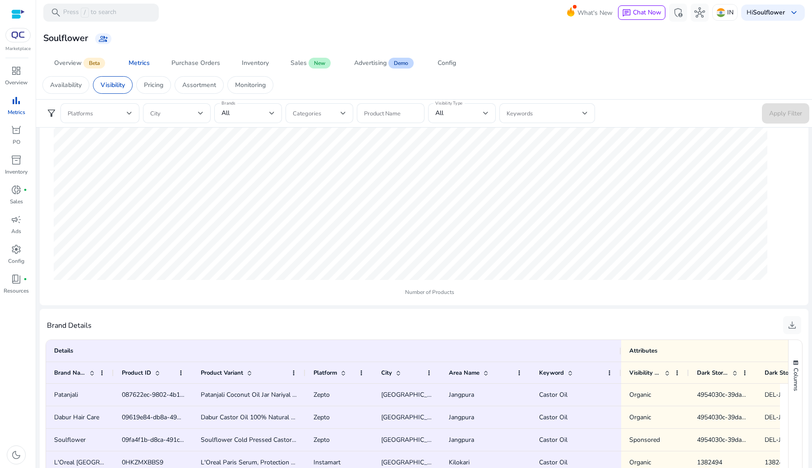
scroll to position [357, 0]
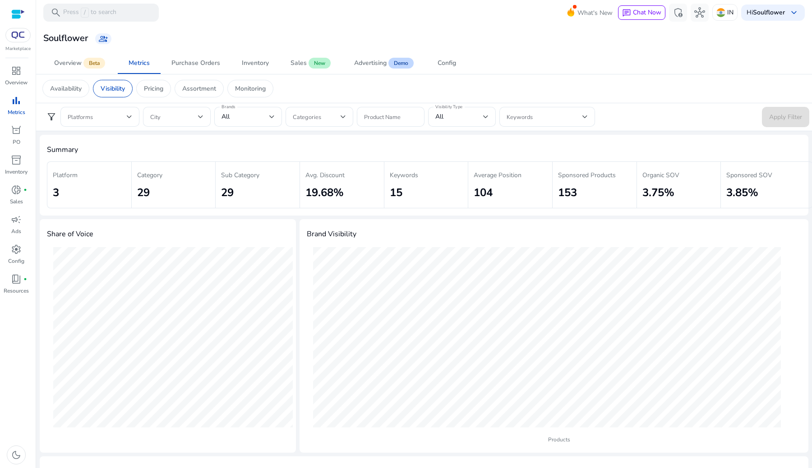
scroll to position [357, 0]
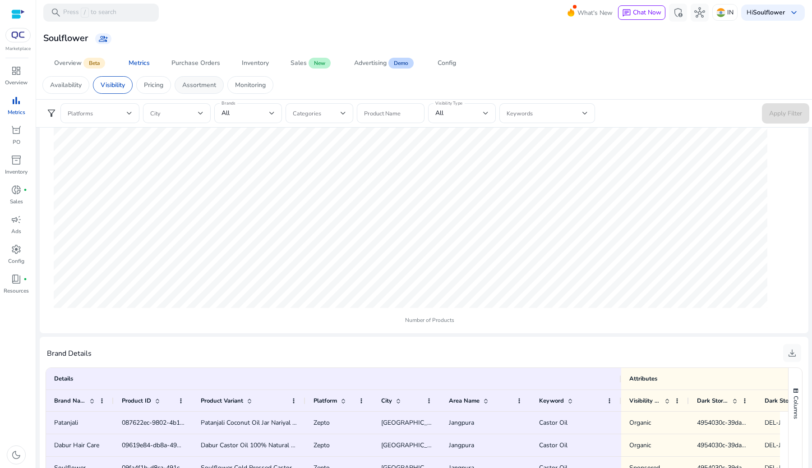
click at [190, 88] on p "Assortment" at bounding box center [199, 84] width 34 height 9
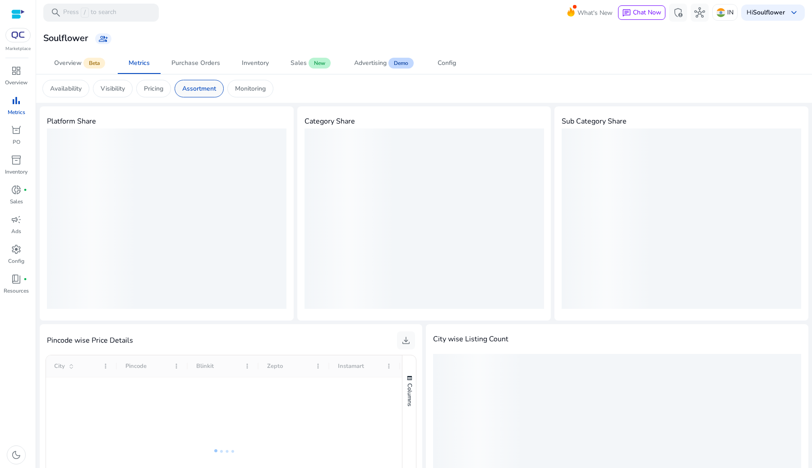
click at [190, 88] on p "Assortment" at bounding box center [199, 88] width 34 height 9
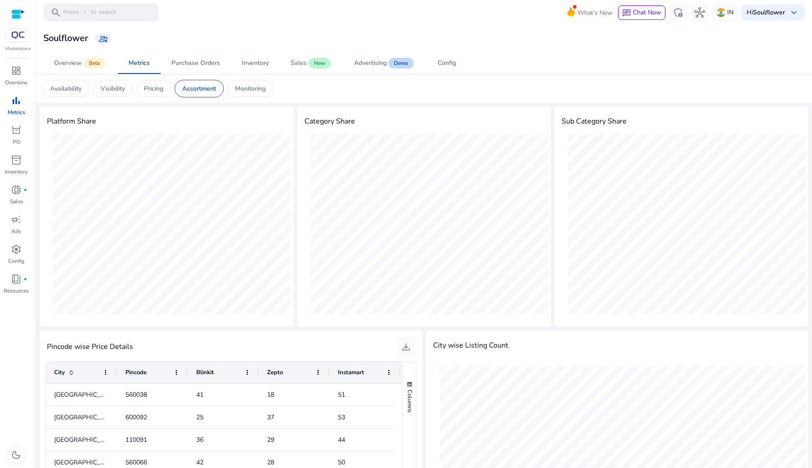
click at [307, 87] on app-sa-custom-tab "Availability Visibility Pricing Assortment Monitoring" at bounding box center [423, 89] width 763 height 18
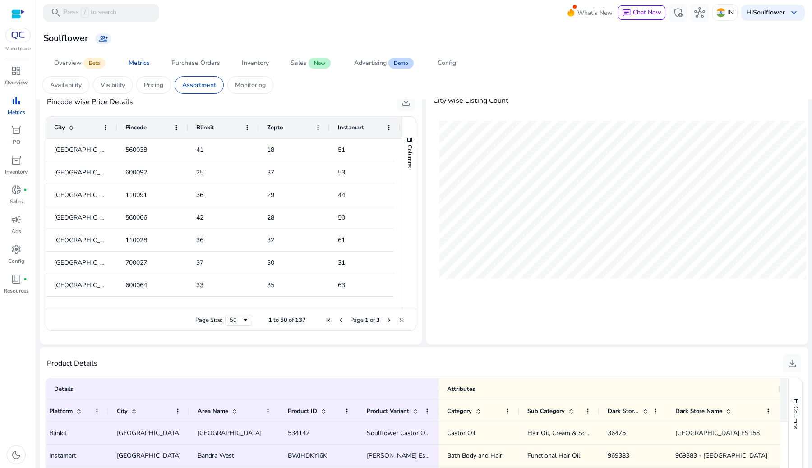
scroll to position [110, 0]
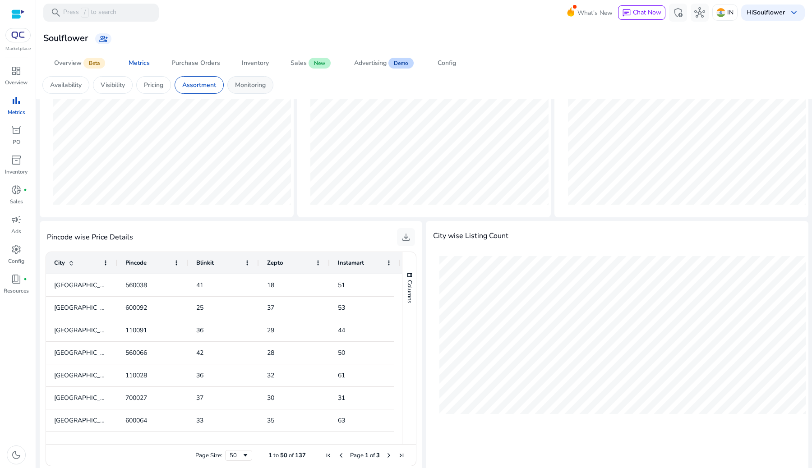
click at [248, 84] on p "Monitoring" at bounding box center [250, 84] width 31 height 9
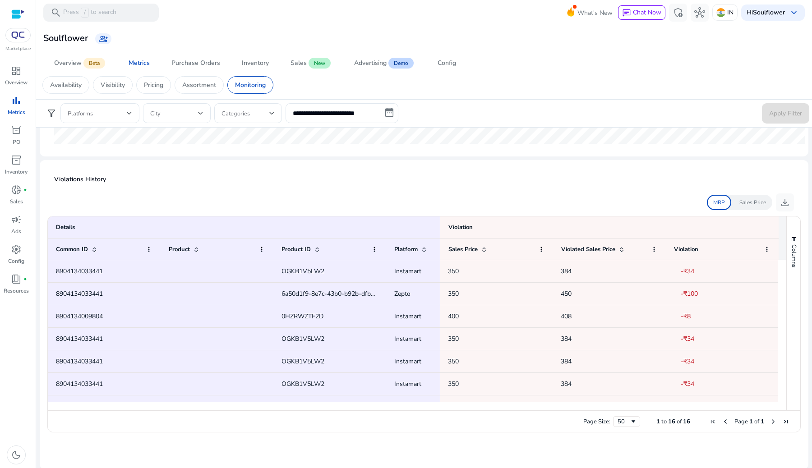
scroll to position [205, 0]
